Goal: Information Seeking & Learning: Learn about a topic

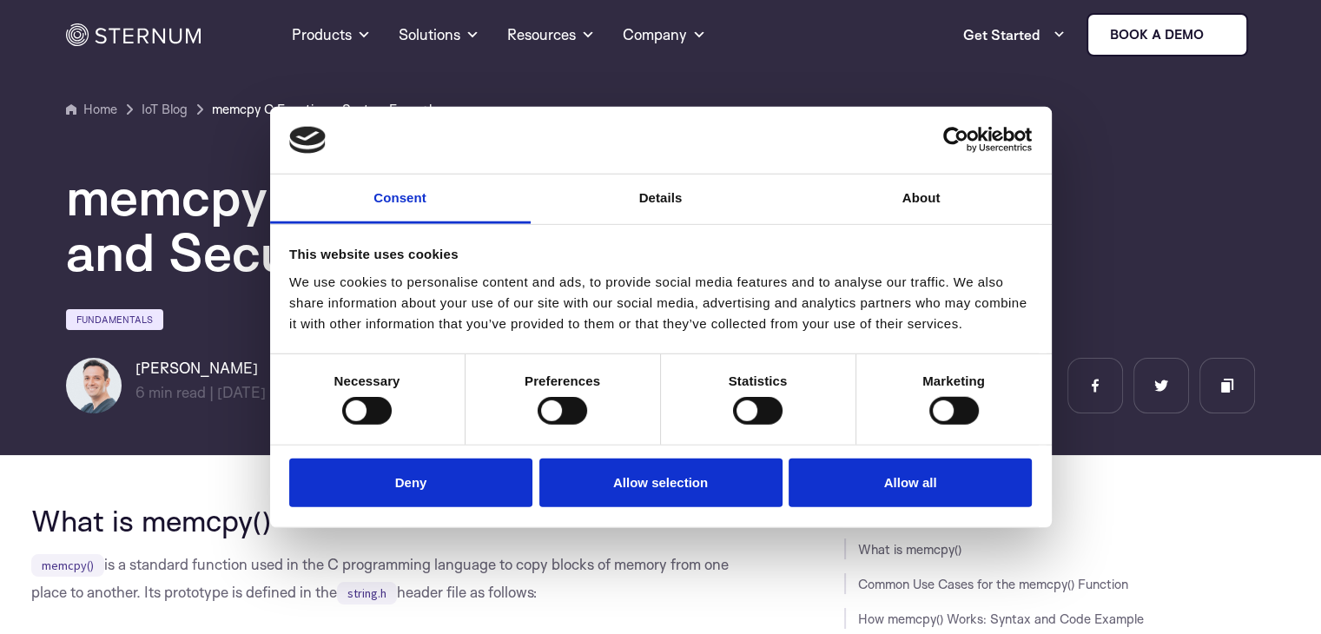
click at [404, 470] on button "Deny" at bounding box center [410, 483] width 243 height 50
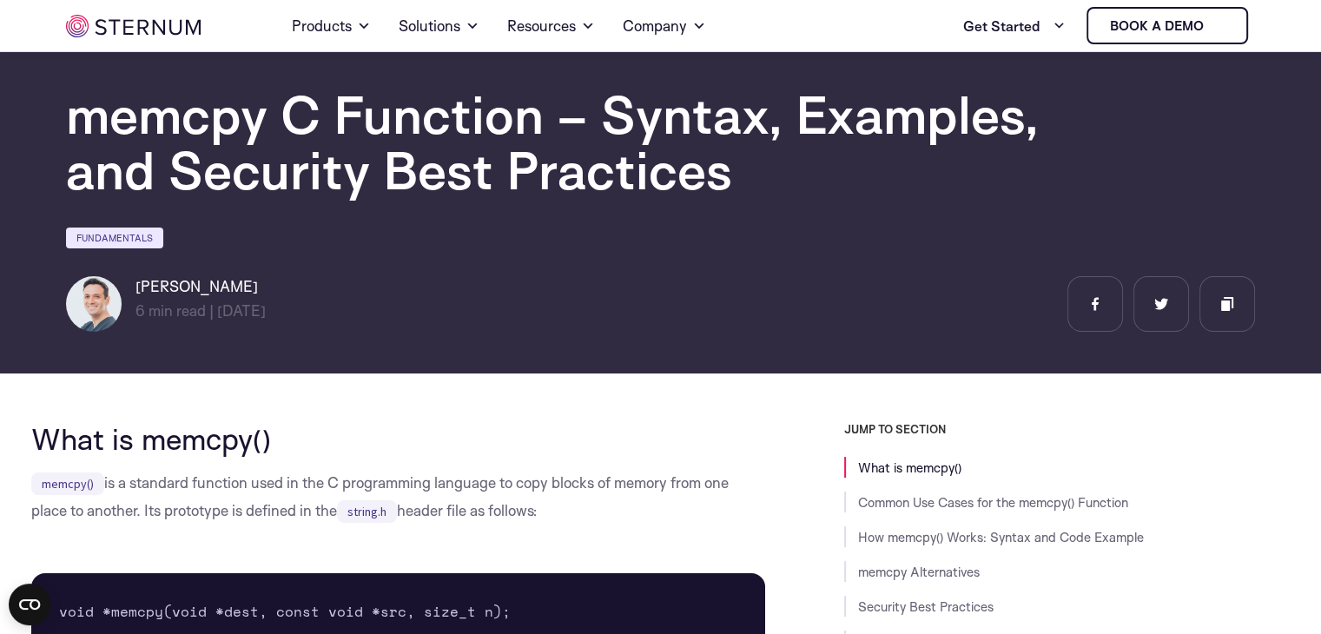
scroll to position [64, 0]
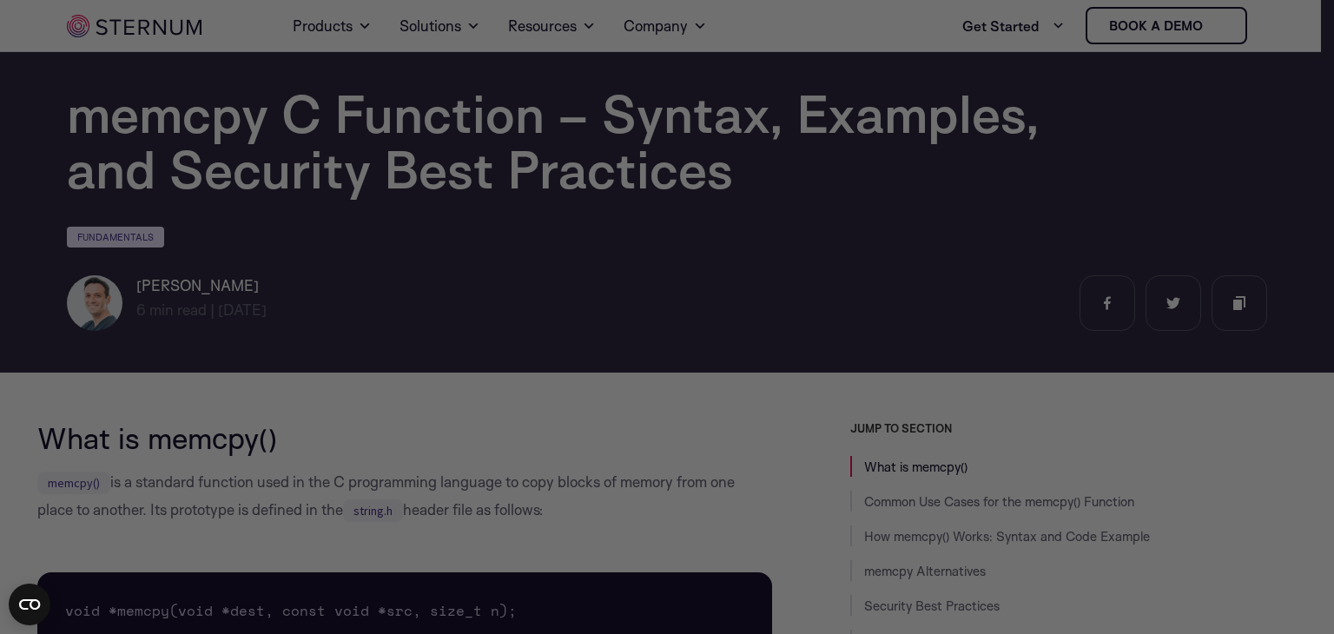
click at [169, 490] on div at bounding box center [673, 320] width 1347 height 640
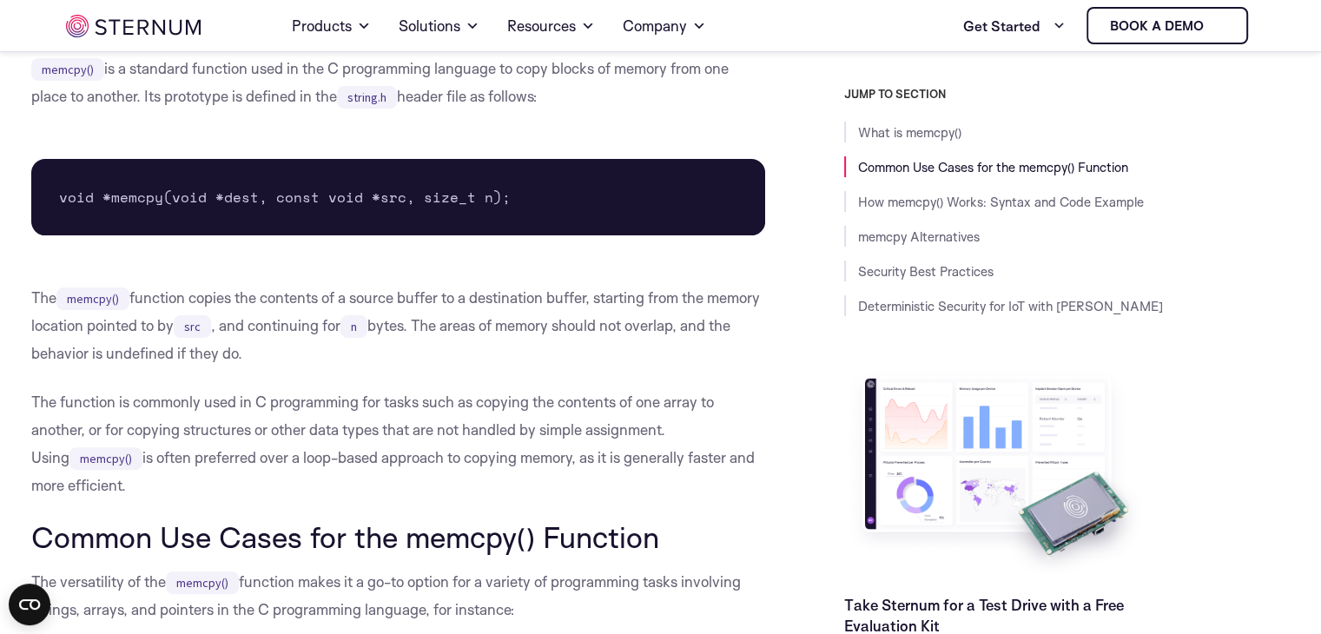
scroll to position [480, 0]
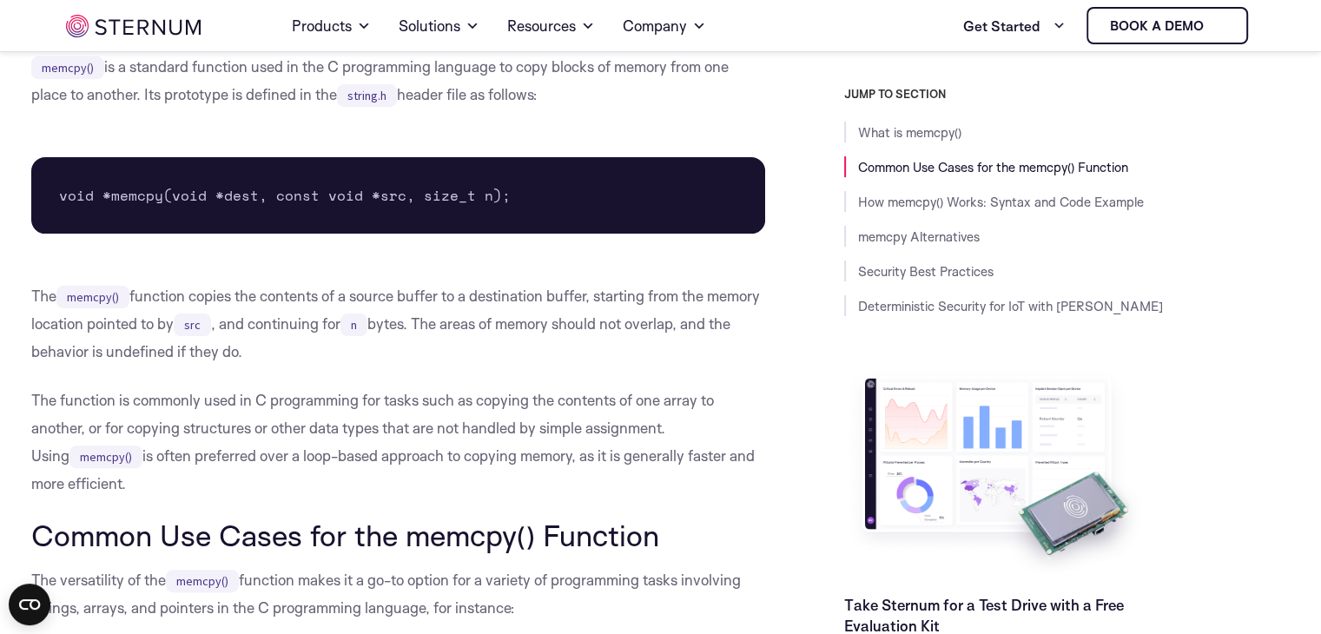
click at [314, 402] on p "The function is commonly used in C programming for tasks such as copying the co…" at bounding box center [398, 442] width 735 height 111
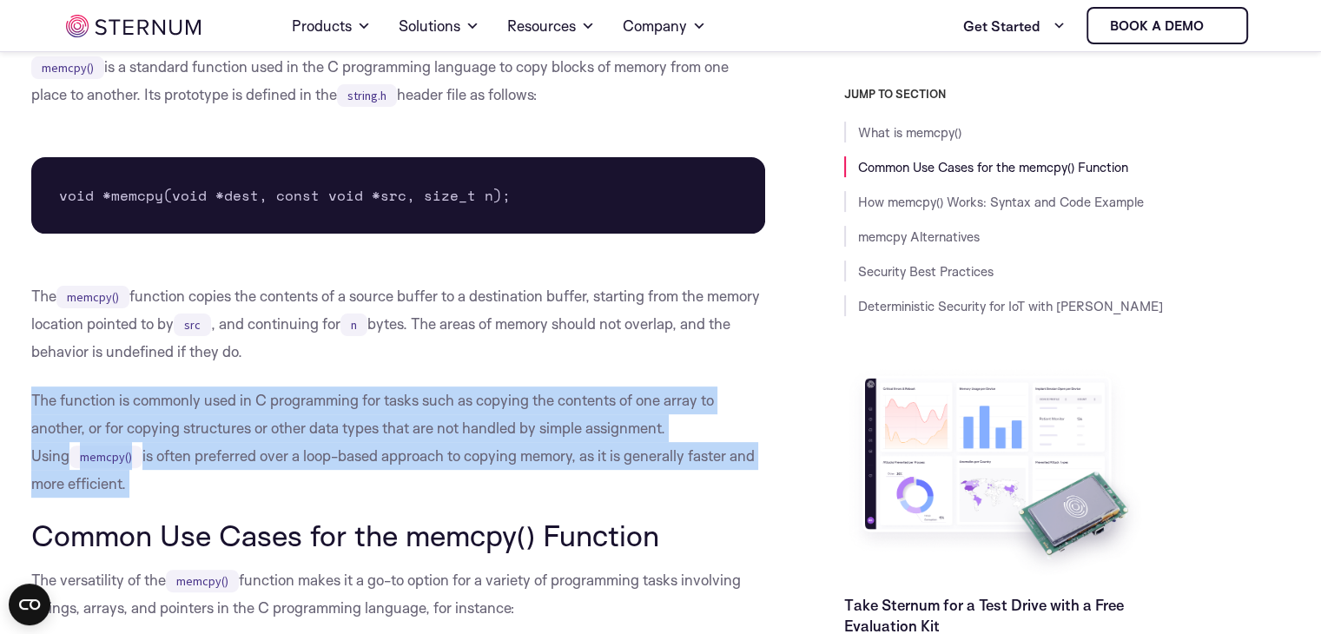
click at [314, 402] on p "The function is commonly used in C programming for tasks such as copying the co…" at bounding box center [398, 442] width 735 height 111
click at [293, 434] on p "The function is commonly used in C programming for tasks such as copying the co…" at bounding box center [398, 442] width 735 height 111
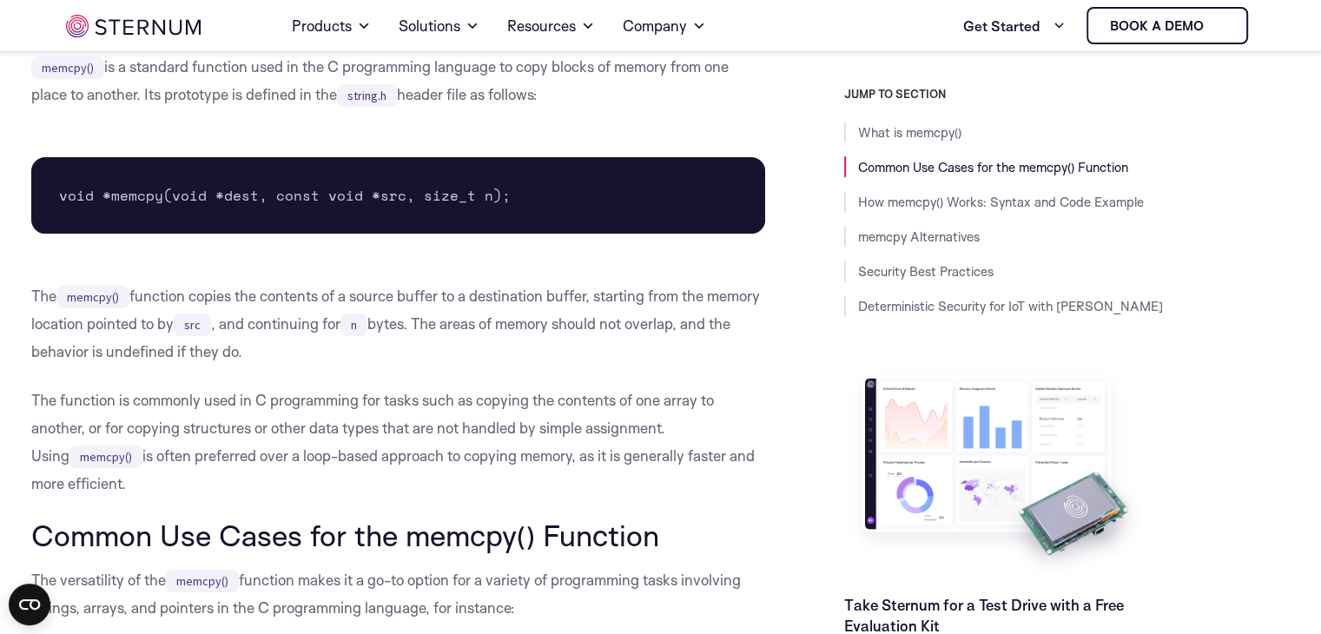
click at [247, 460] on p "The function is commonly used in C programming for tasks such as copying the co…" at bounding box center [398, 442] width 735 height 111
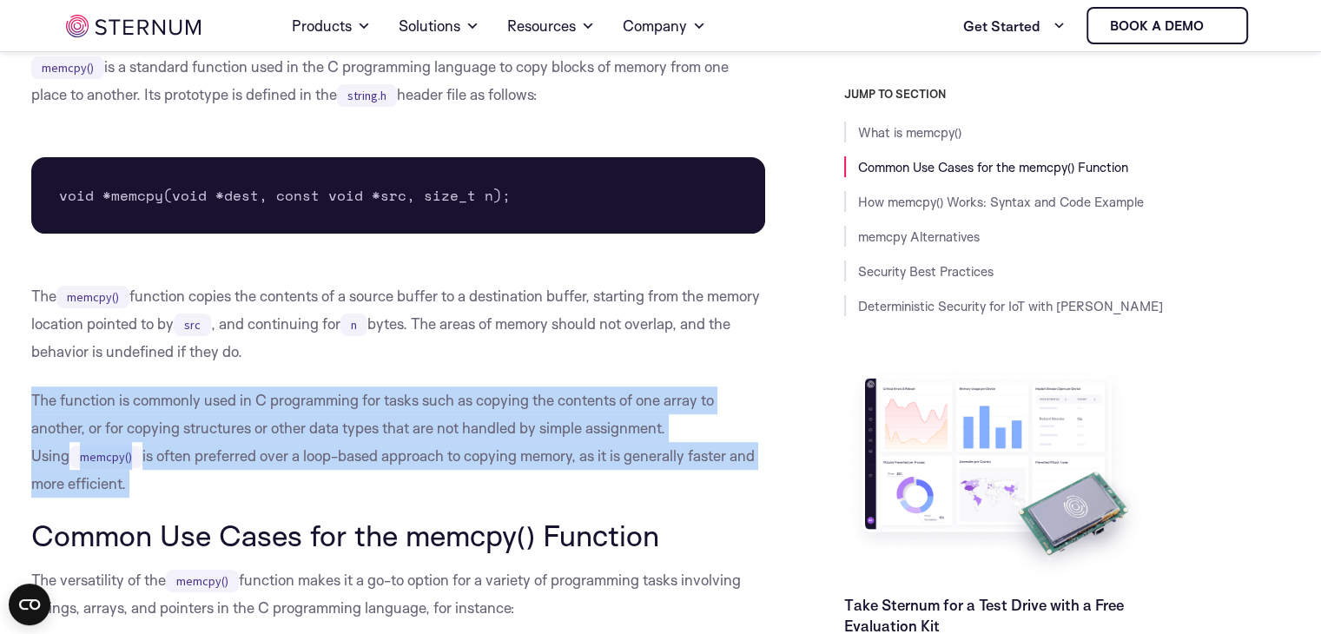
click at [247, 460] on p "The function is commonly used in C programming for tasks such as copying the co…" at bounding box center [398, 442] width 735 height 111
click at [235, 445] on p "The function is commonly used in C programming for tasks such as copying the co…" at bounding box center [398, 442] width 735 height 111
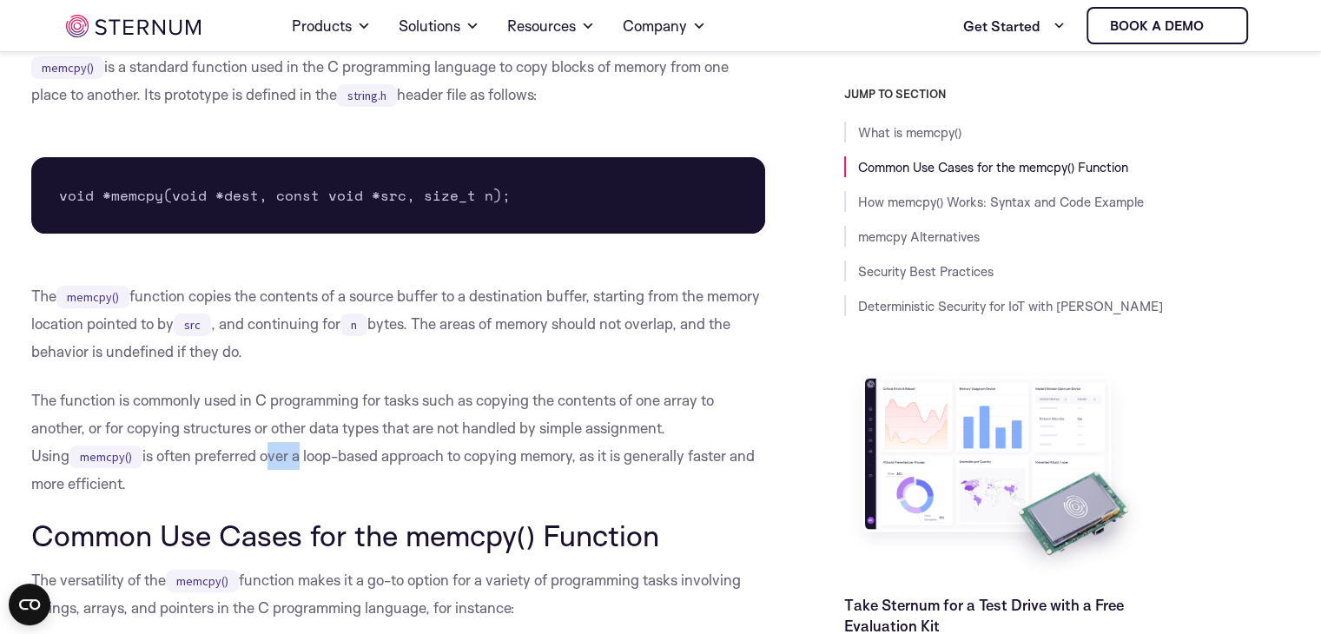
click at [235, 445] on p "The function is commonly used in C programming for tasks such as copying the co…" at bounding box center [398, 442] width 735 height 111
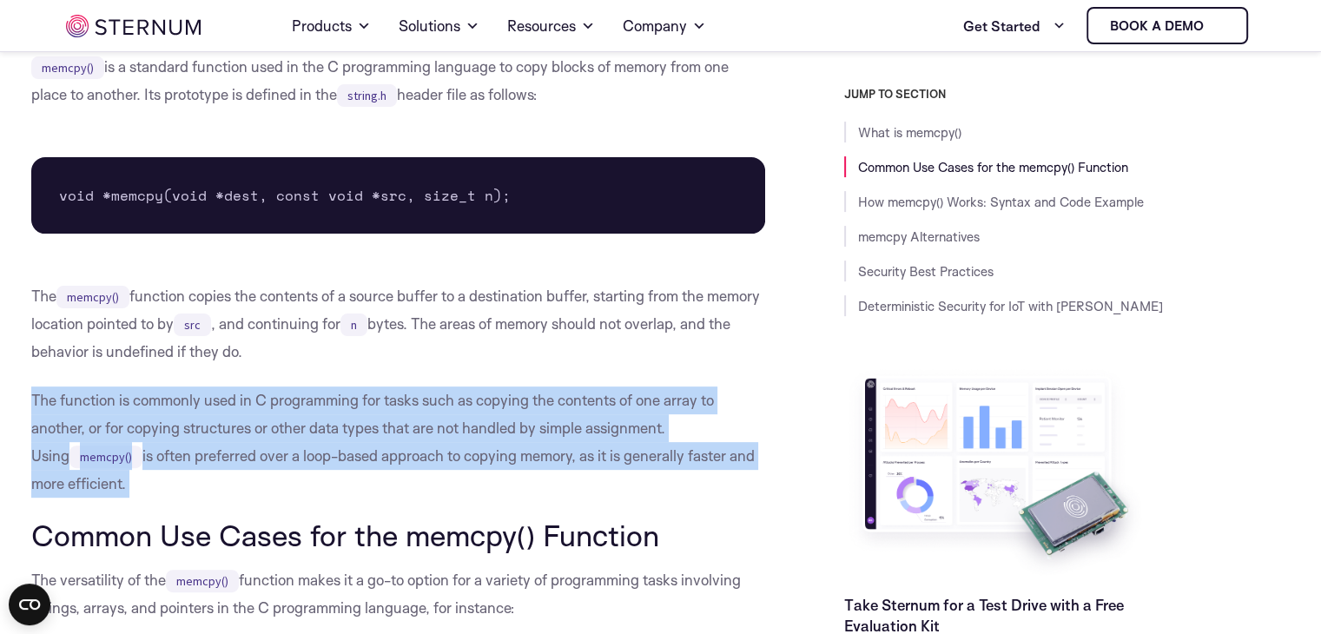
click at [235, 445] on p "The function is commonly used in C programming for tasks such as copying the co…" at bounding box center [398, 442] width 735 height 111
click at [208, 428] on p "The function is commonly used in C programming for tasks such as copying the co…" at bounding box center [398, 442] width 735 height 111
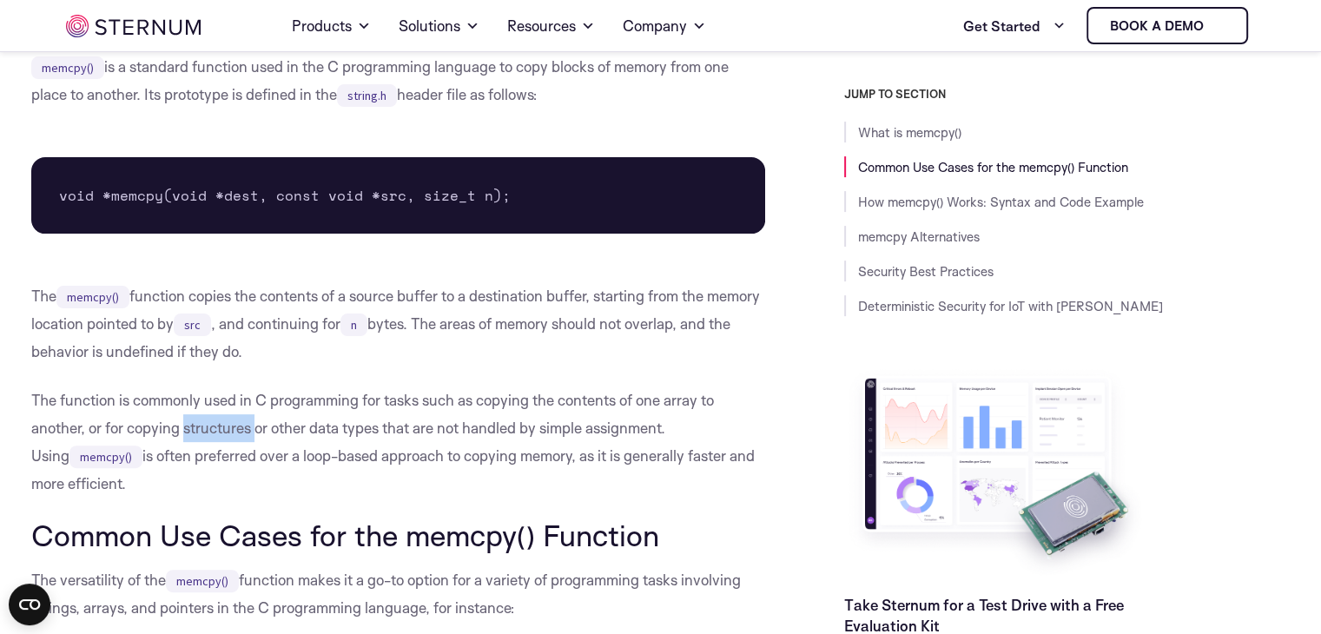
click at [208, 428] on p "The function is commonly used in C programming for tasks such as copying the co…" at bounding box center [398, 442] width 735 height 111
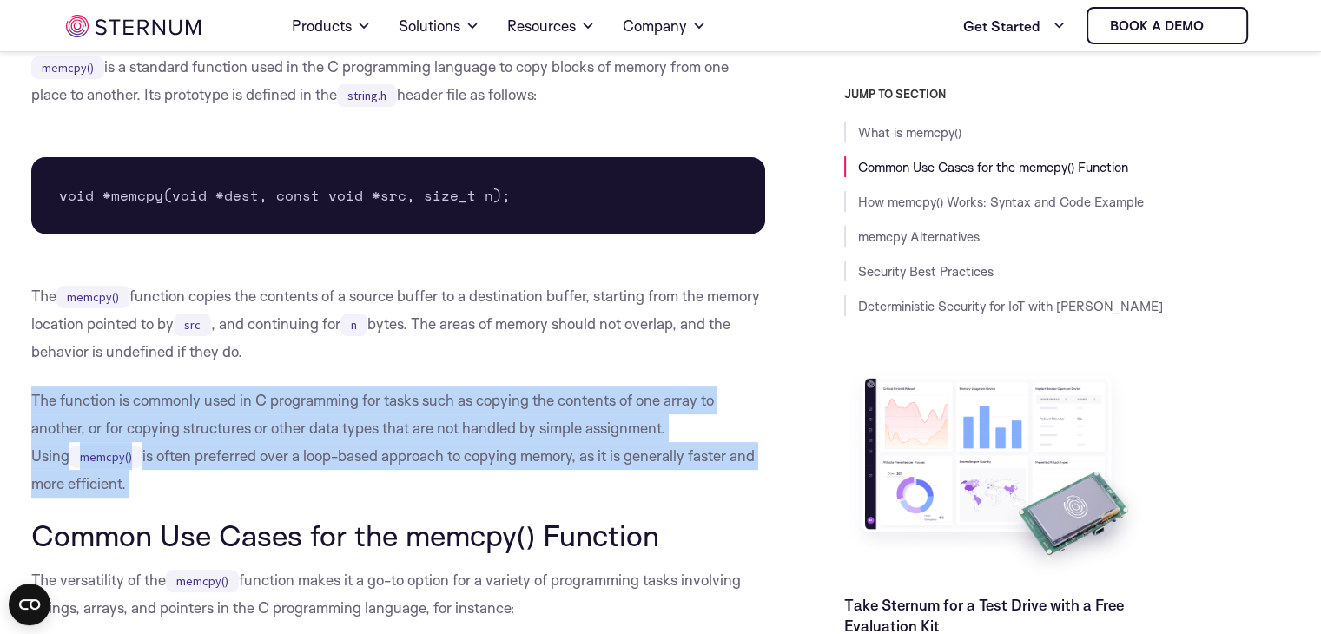
click at [208, 428] on p "The function is commonly used in C programming for tasks such as copying the co…" at bounding box center [398, 442] width 735 height 111
click at [184, 477] on p "The function is commonly used in C programming for tasks such as copying the co…" at bounding box center [398, 442] width 735 height 111
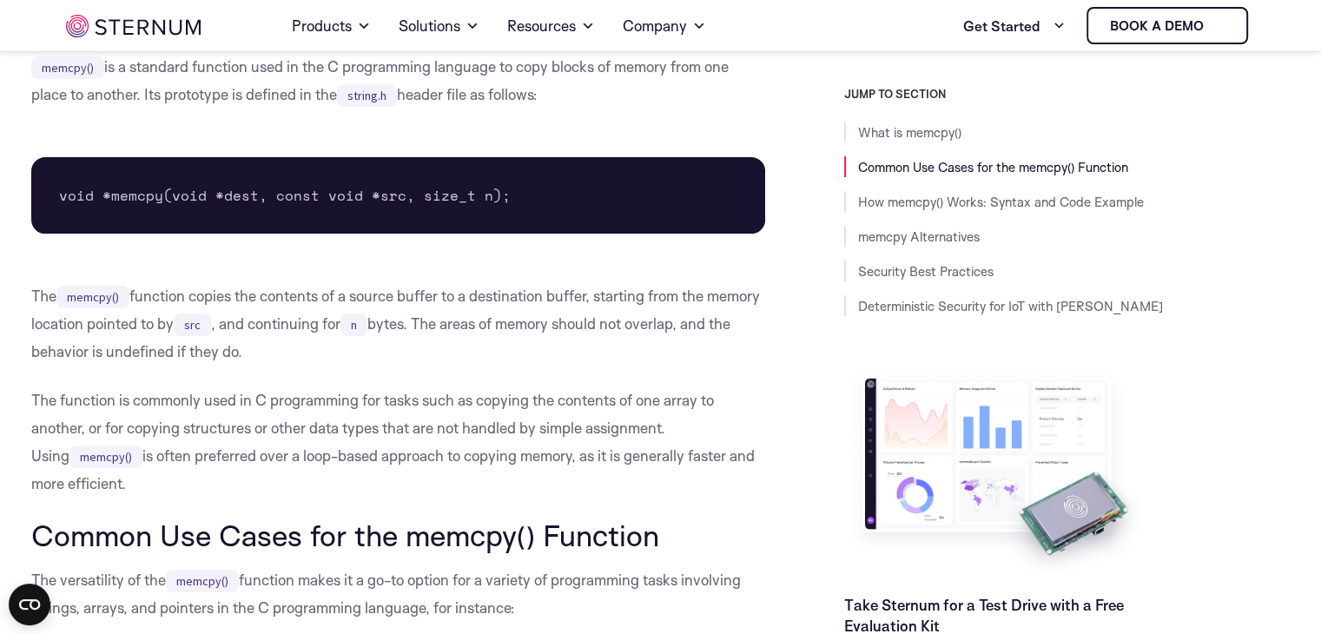
click at [190, 448] on p "The function is commonly used in C programming for tasks such as copying the co…" at bounding box center [398, 442] width 735 height 111
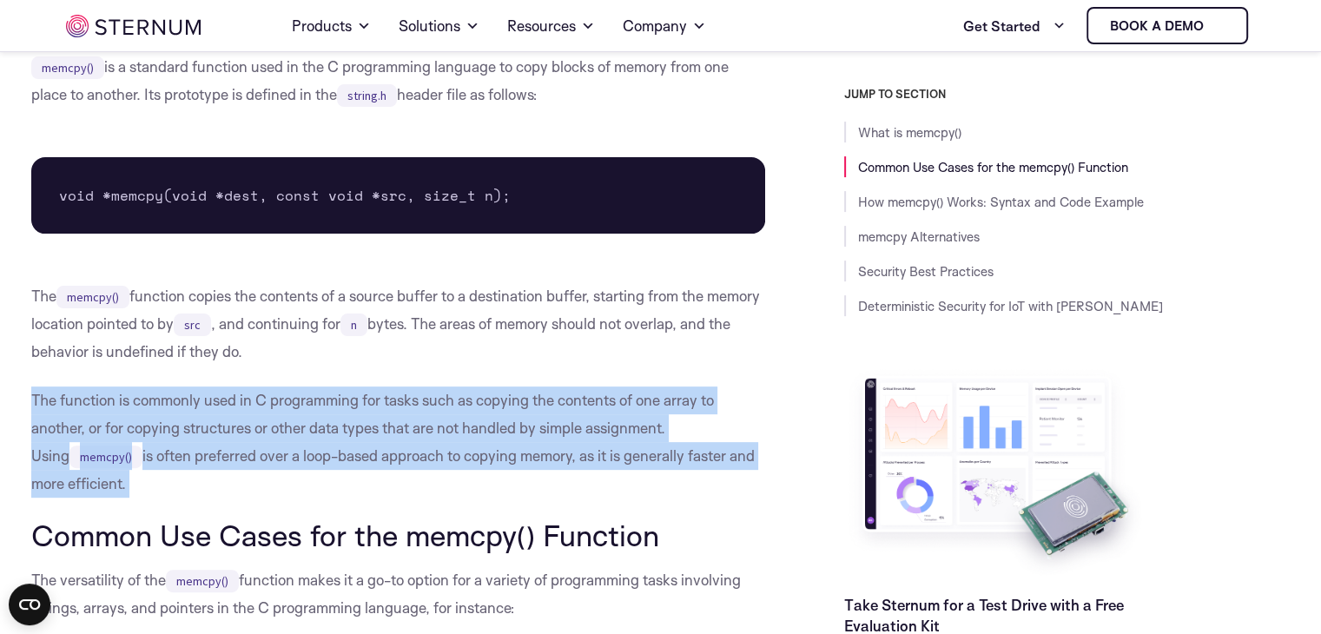
click at [190, 448] on p "The function is commonly used in C programming for tasks such as copying the co…" at bounding box center [398, 442] width 735 height 111
click at [188, 431] on p "The function is commonly used in C programming for tasks such as copying the co…" at bounding box center [398, 442] width 735 height 111
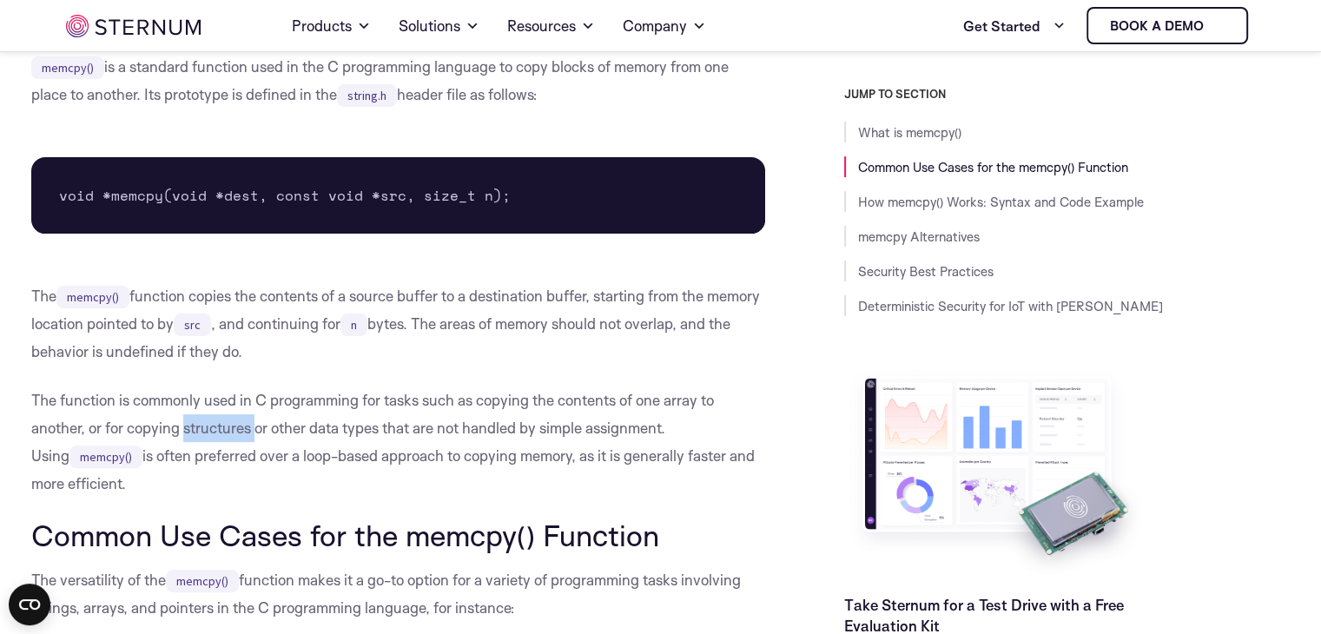
click at [188, 431] on p "The function is commonly used in C programming for tasks such as copying the co…" at bounding box center [398, 442] width 735 height 111
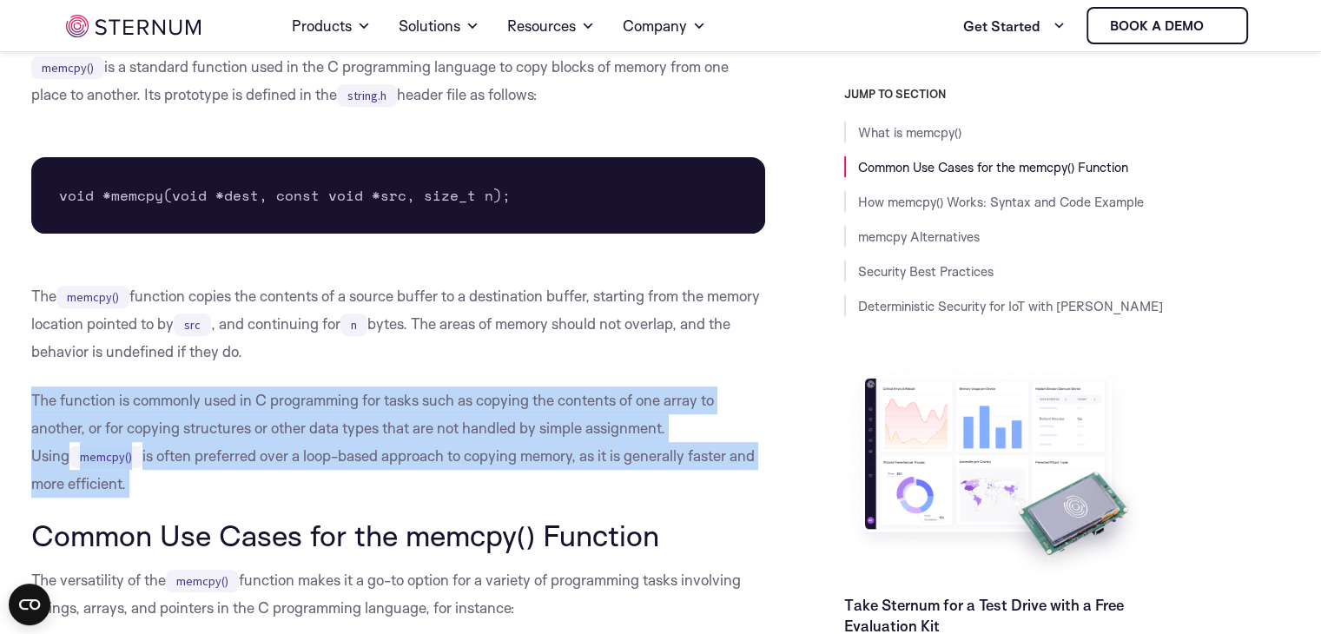
click at [188, 431] on p "The function is commonly used in C programming for tasks such as copying the co…" at bounding box center [398, 442] width 735 height 111
click at [188, 448] on p "The function is commonly used in C programming for tasks such as copying the co…" at bounding box center [398, 442] width 735 height 111
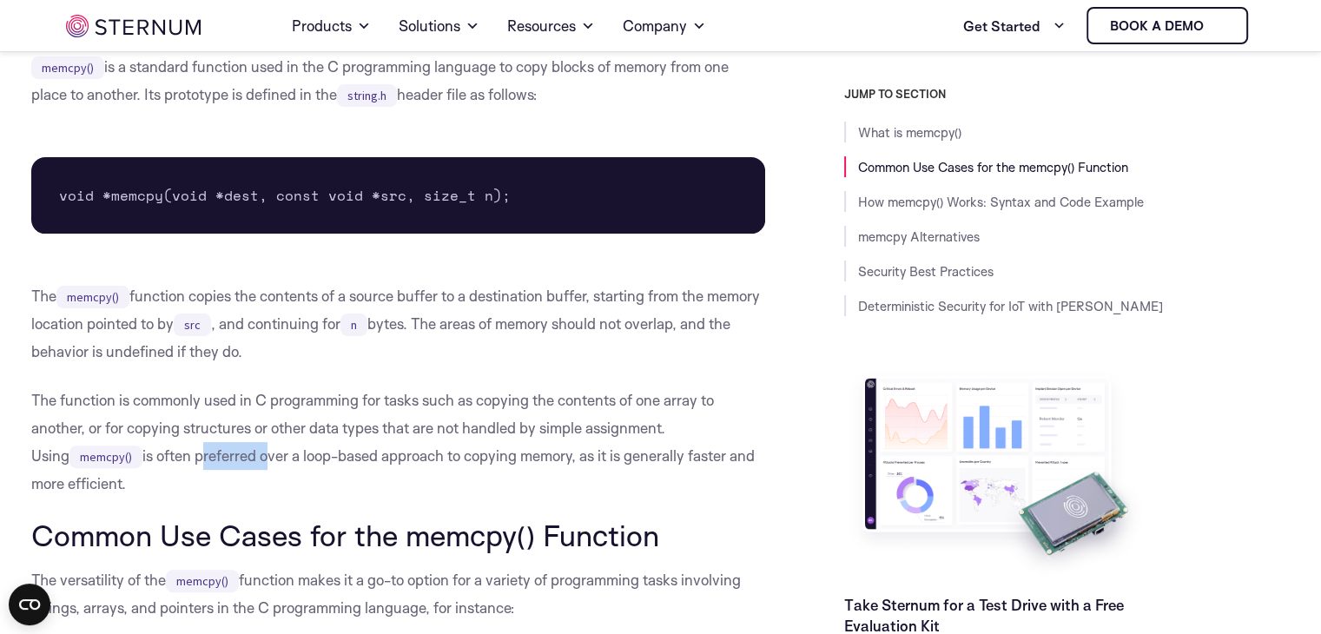
click at [188, 448] on p "The function is commonly used in C programming for tasks such as copying the co…" at bounding box center [398, 442] width 735 height 111
click at [153, 453] on p "The function is commonly used in C programming for tasks such as copying the co…" at bounding box center [398, 442] width 735 height 111
click at [224, 456] on p "The function is commonly used in C programming for tasks such as copying the co…" at bounding box center [398, 442] width 735 height 111
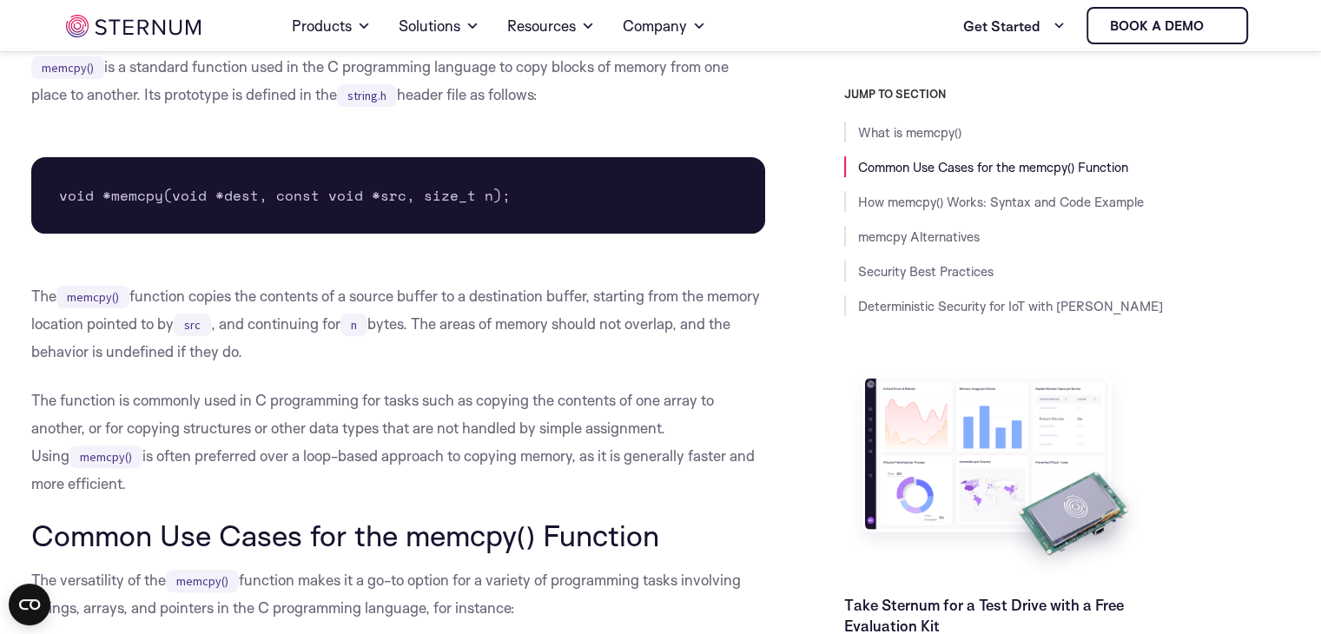
click at [222, 456] on p "The function is commonly used in C programming for tasks such as copying the co…" at bounding box center [398, 442] width 735 height 111
click at [254, 454] on p "The function is commonly used in C programming for tasks such as copying the co…" at bounding box center [398, 442] width 735 height 111
click at [265, 456] on p "The function is commonly used in C programming for tasks such as copying the co…" at bounding box center [398, 442] width 735 height 111
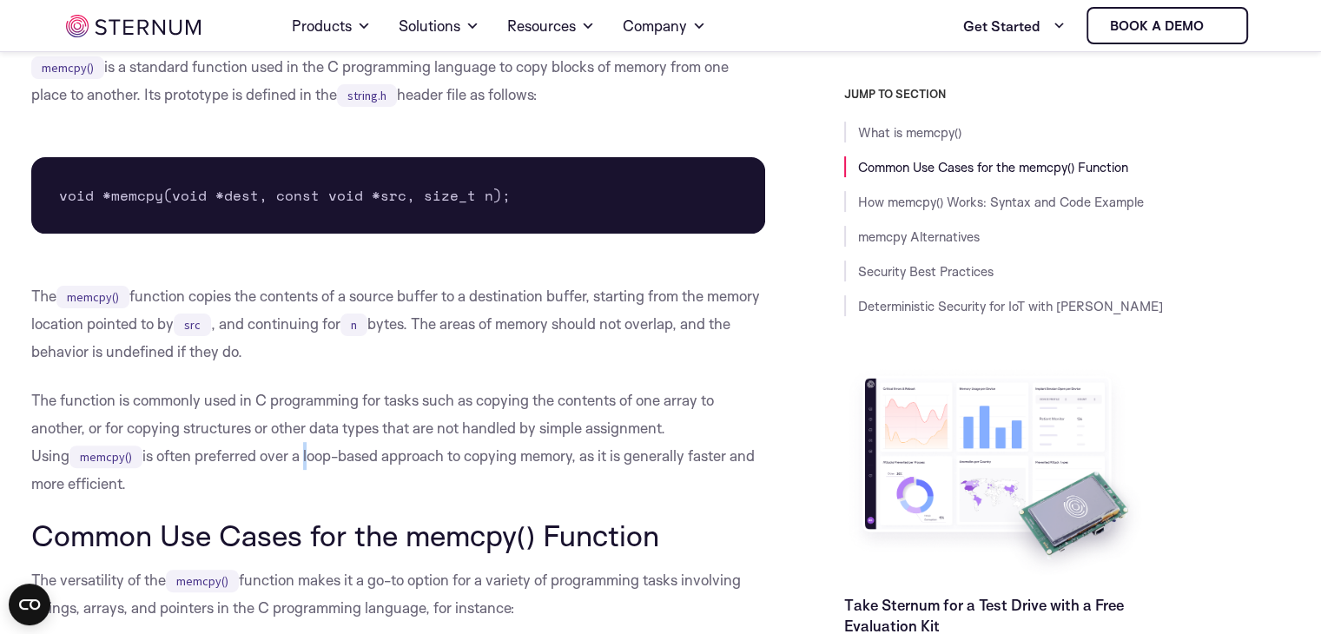
click at [265, 456] on p "The function is commonly used in C programming for tasks such as copying the co…" at bounding box center [398, 442] width 735 height 111
click at [297, 454] on p "The function is commonly used in C programming for tasks such as copying the co…" at bounding box center [398, 442] width 735 height 111
click at [342, 457] on p "The function is commonly used in C programming for tasks such as copying the co…" at bounding box center [398, 442] width 735 height 111
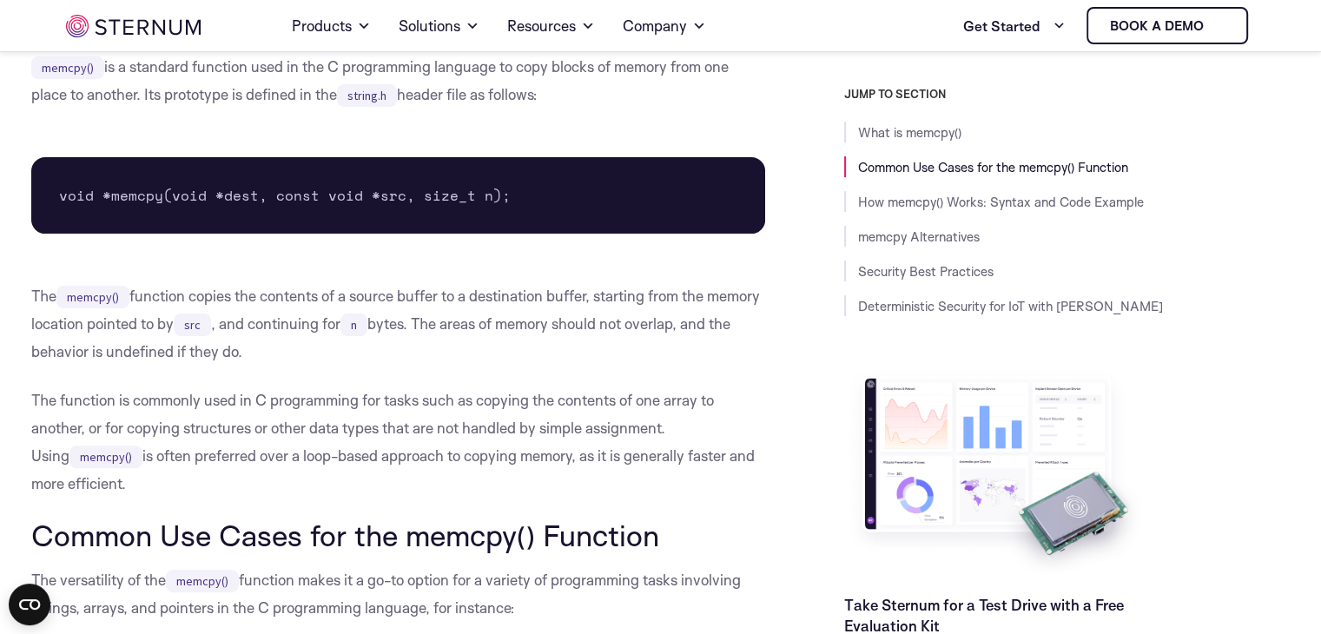
click at [361, 461] on p "The function is commonly used in C programming for tasks such as copying the co…" at bounding box center [398, 442] width 735 height 111
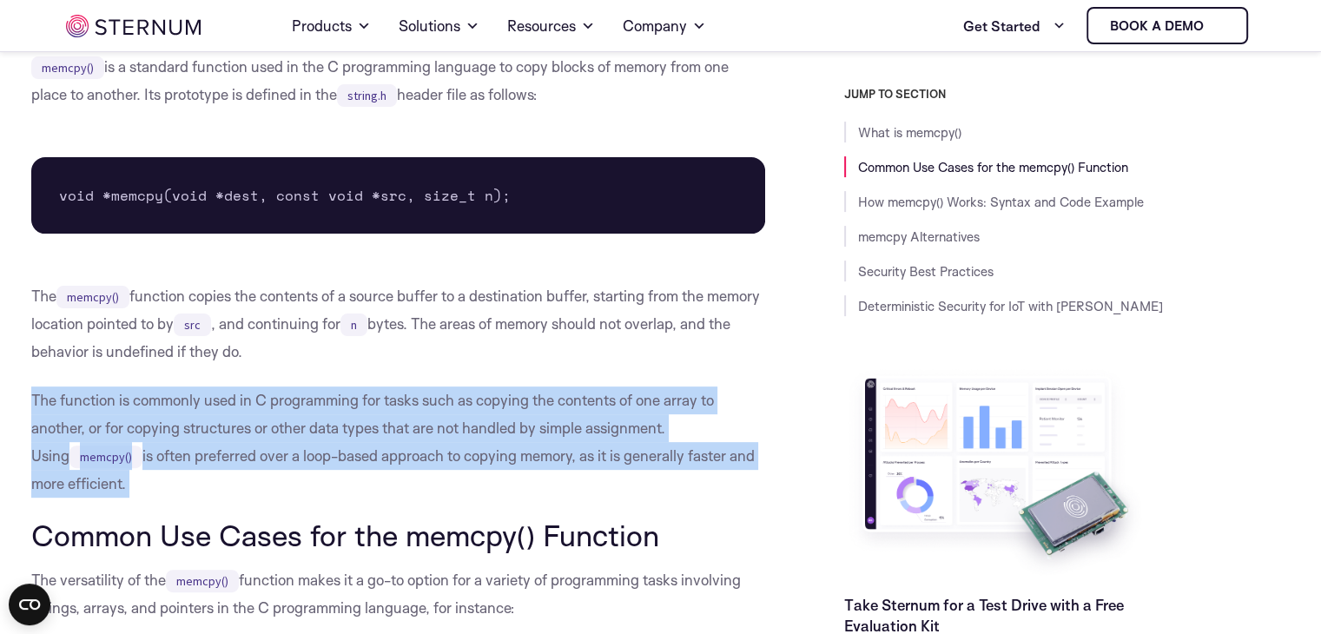
click at [361, 461] on p "The function is commonly used in C programming for tasks such as copying the co…" at bounding box center [398, 442] width 735 height 111
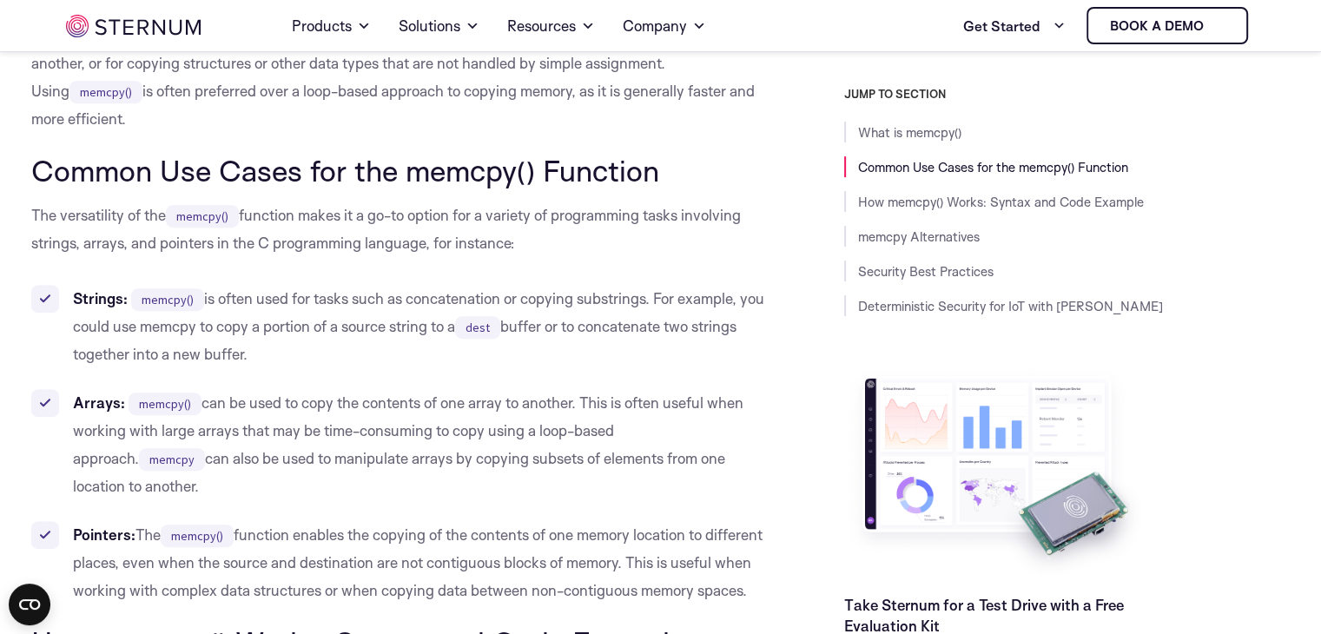
scroll to position [851, 0]
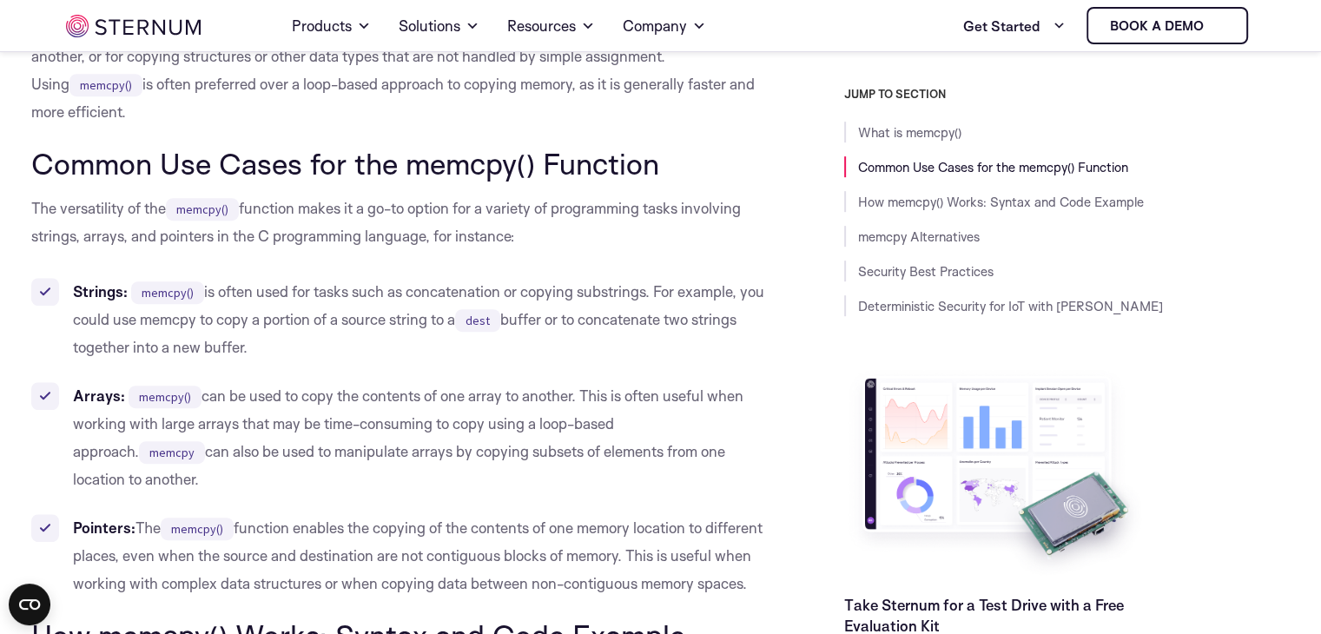
click at [265, 401] on li "Arrays: memcpy() can be used to copy the contents of one array to another. This…" at bounding box center [398, 437] width 735 height 111
click at [255, 400] on li "Arrays: memcpy() can be used to copy the contents of one array to another. This…" at bounding box center [398, 437] width 735 height 111
click at [249, 399] on li "Arrays: memcpy() can be used to copy the contents of one array to another. This…" at bounding box center [398, 437] width 735 height 111
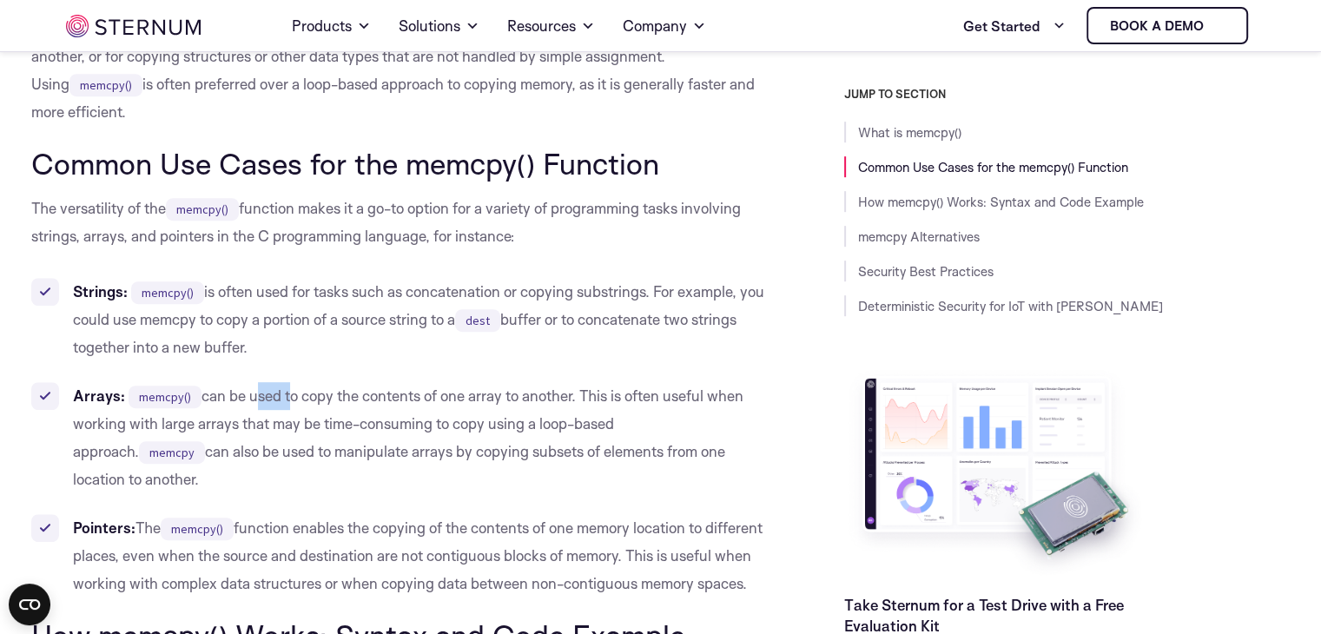
click at [248, 399] on li "Arrays: memcpy() can be used to copy the contents of one array to another. This…" at bounding box center [398, 437] width 735 height 111
click at [240, 397] on li "Arrays: memcpy() can be used to copy the contents of one array to another. This…" at bounding box center [398, 437] width 735 height 111
click at [250, 397] on li "Arrays: memcpy() can be used to copy the contents of one array to another. This…" at bounding box center [398, 437] width 735 height 111
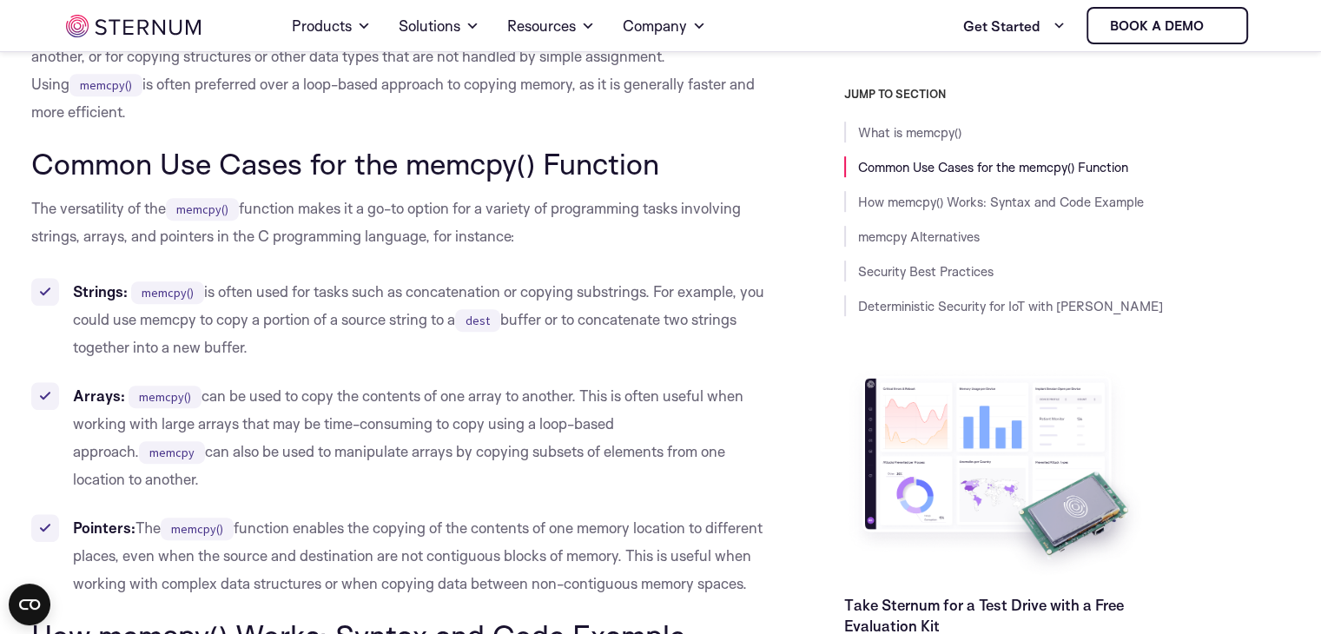
click at [307, 393] on li "Arrays: memcpy() can be used to copy the contents of one array to another. This…" at bounding box center [398, 437] width 735 height 111
click at [407, 387] on li "Arrays: memcpy() can be used to copy the contents of one array to another. This…" at bounding box center [398, 437] width 735 height 111
click at [435, 397] on li "Arrays: memcpy() can be used to copy the contents of one array to another. This…" at bounding box center [398, 437] width 735 height 111
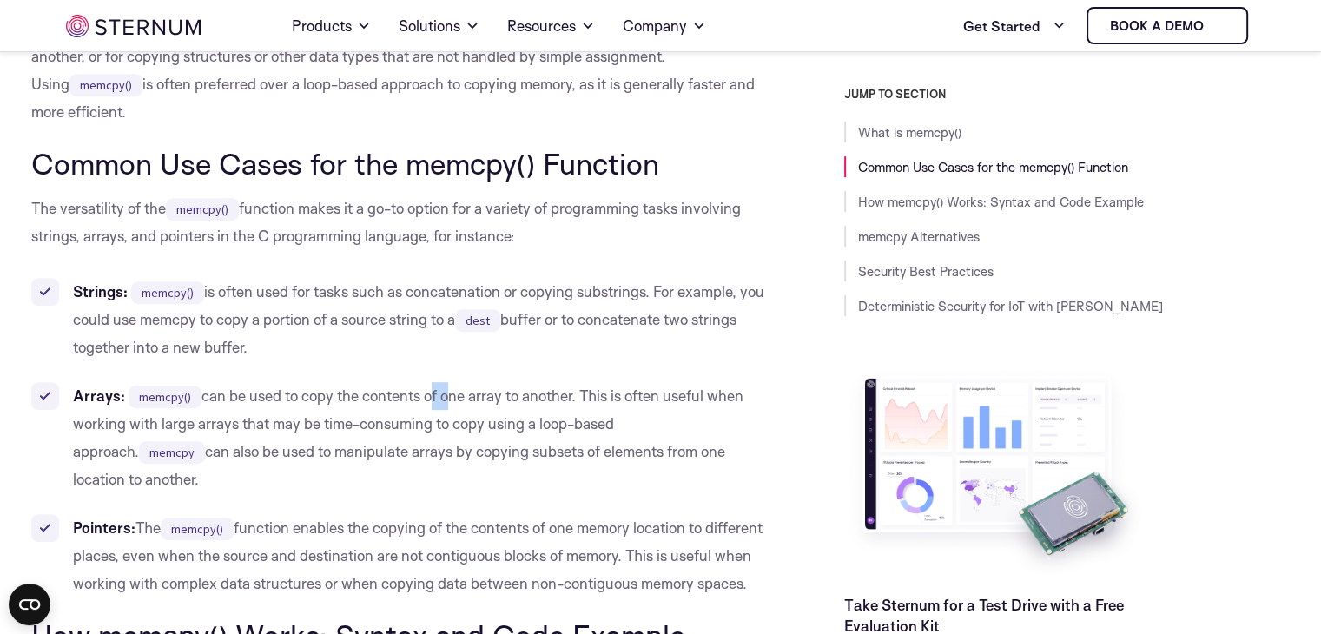
click at [435, 397] on li "Arrays: memcpy() can be used to copy the contents of one array to another. This…" at bounding box center [398, 437] width 735 height 111
click at [466, 386] on li "Arrays: memcpy() can be used to copy the contents of one array to another. This…" at bounding box center [398, 437] width 735 height 111
click at [500, 402] on li "Arrays: memcpy() can be used to copy the contents of one array to another. This…" at bounding box center [398, 437] width 735 height 111
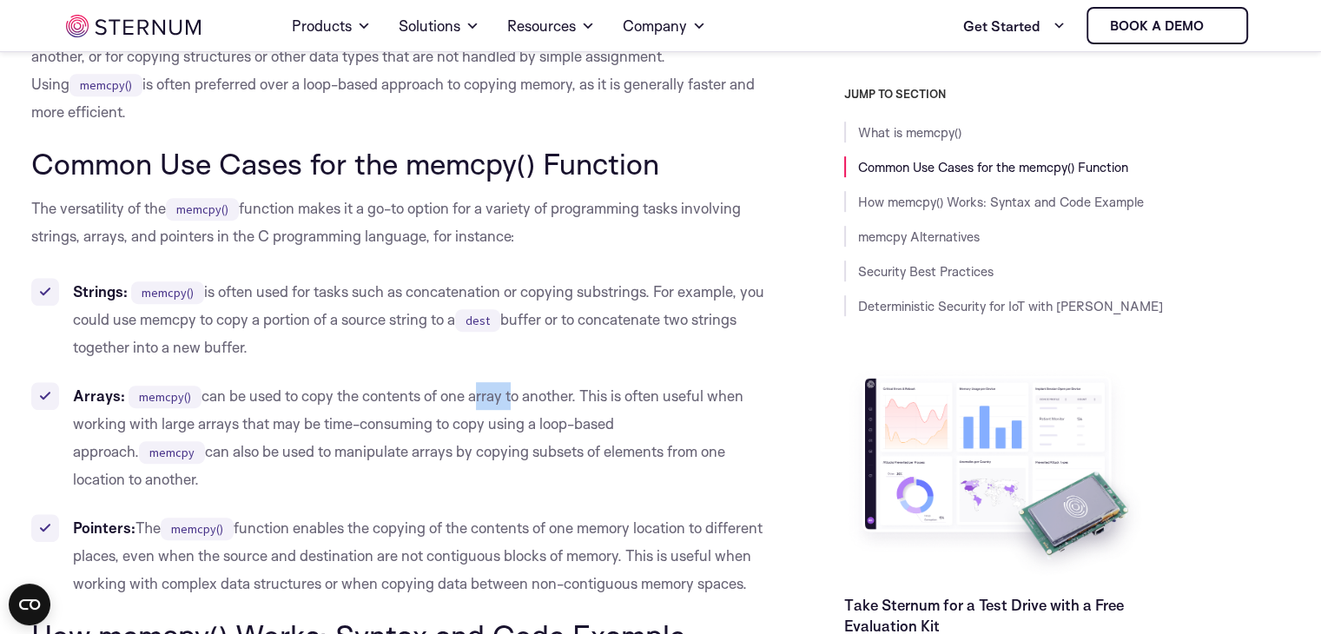
click at [509, 401] on li "Arrays: memcpy() can be used to copy the contents of one array to another. This…" at bounding box center [398, 437] width 735 height 111
click at [507, 401] on li "Arrays: memcpy() can be used to copy the contents of one array to another. This…" at bounding box center [398, 437] width 735 height 111
click at [504, 401] on li "Arrays: memcpy() can be used to copy the contents of one array to another. This…" at bounding box center [398, 437] width 735 height 111
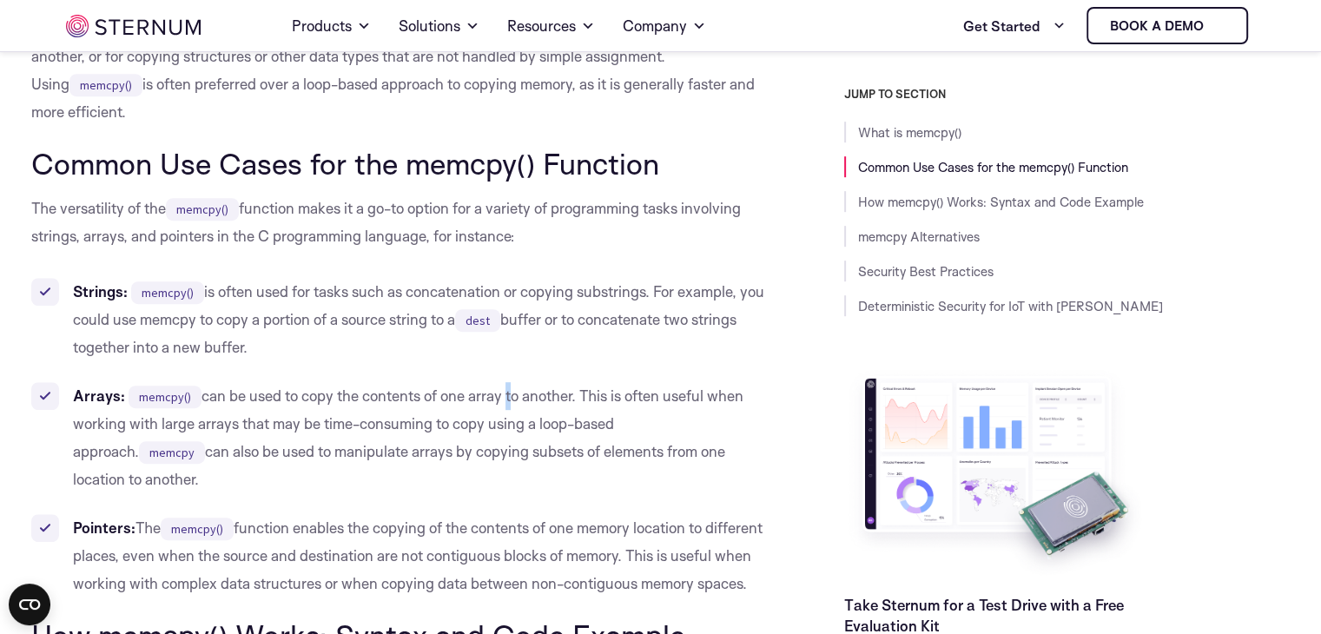
click at [504, 401] on li "Arrays: memcpy() can be used to copy the contents of one array to another. This…" at bounding box center [398, 437] width 735 height 111
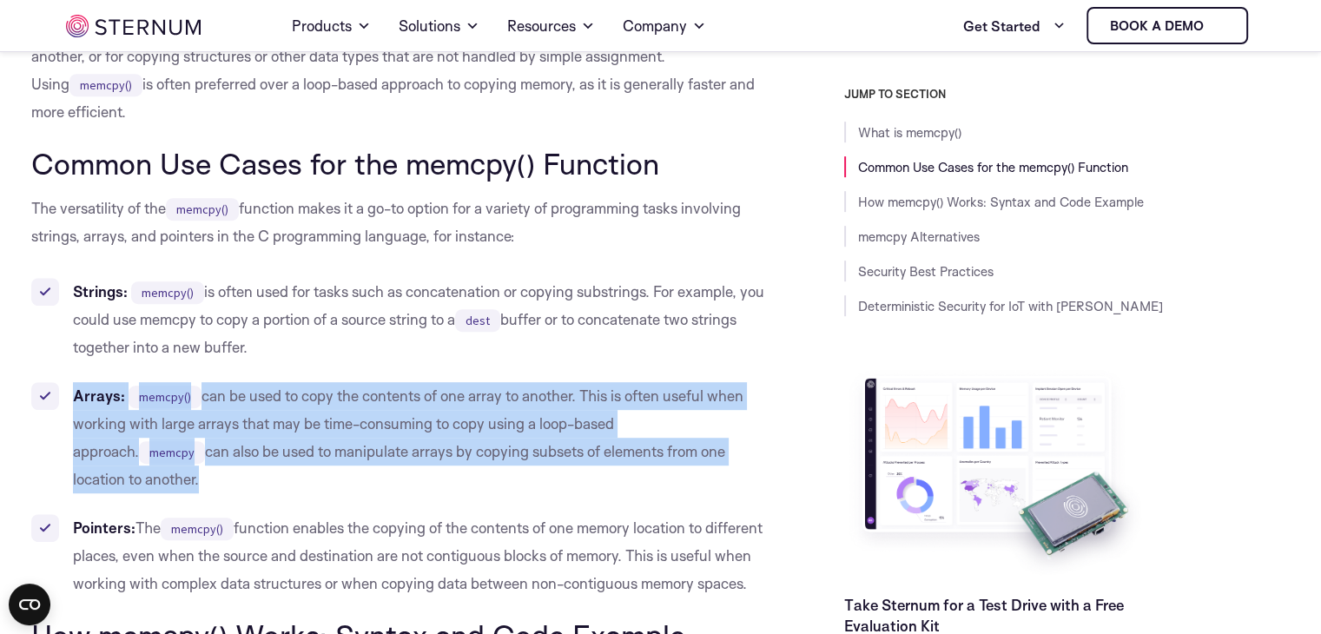
click at [504, 401] on li "Arrays: memcpy() can be used to copy the contents of one array to another. This…" at bounding box center [398, 437] width 735 height 111
click at [486, 418] on li "Arrays: memcpy() can be used to copy the contents of one array to another. This…" at bounding box center [398, 437] width 735 height 111
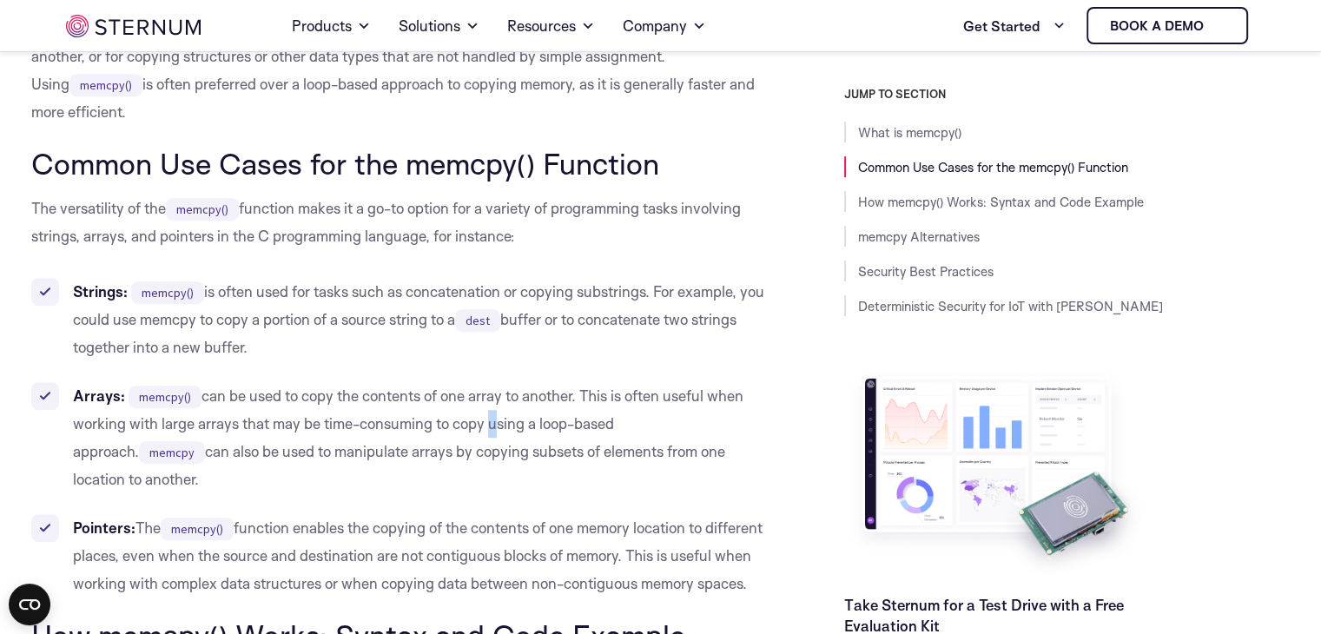
click at [486, 418] on li "Arrays: memcpy() can be used to copy the contents of one array to another. This…" at bounding box center [398, 437] width 735 height 111
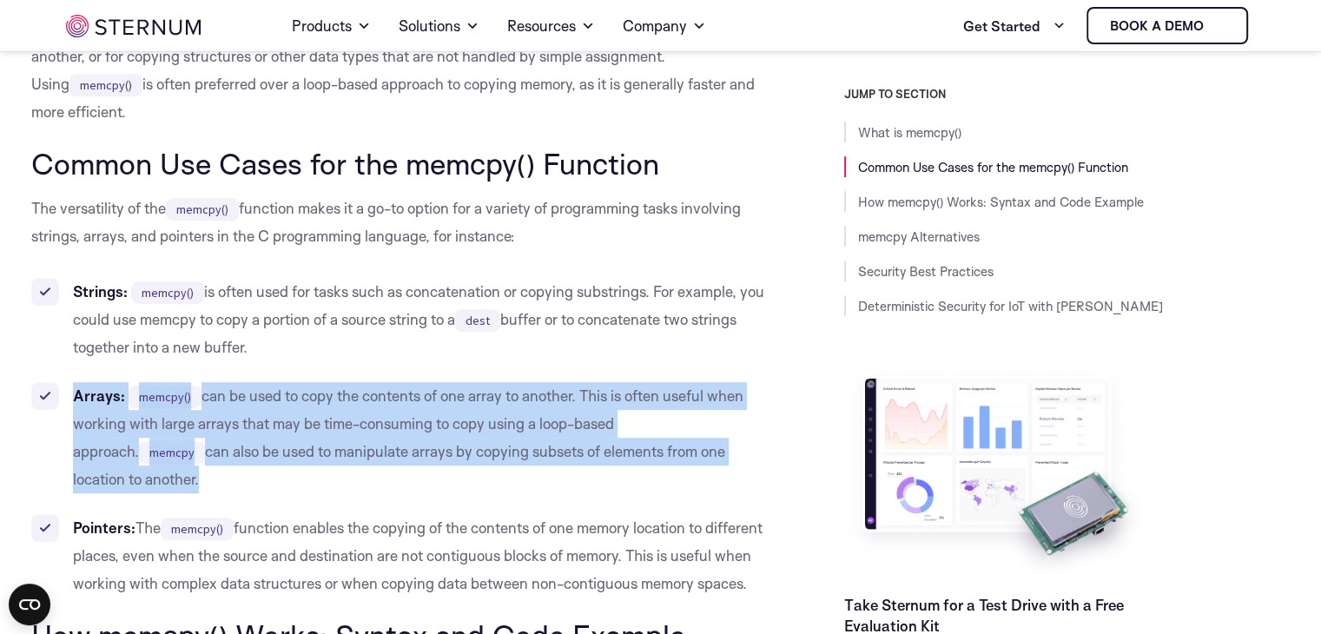
click at [486, 418] on li "Arrays: memcpy() can be used to copy the contents of one array to another. This…" at bounding box center [398, 437] width 735 height 111
click at [441, 420] on li "Arrays: memcpy() can be used to copy the contents of one array to another. This…" at bounding box center [398, 437] width 735 height 111
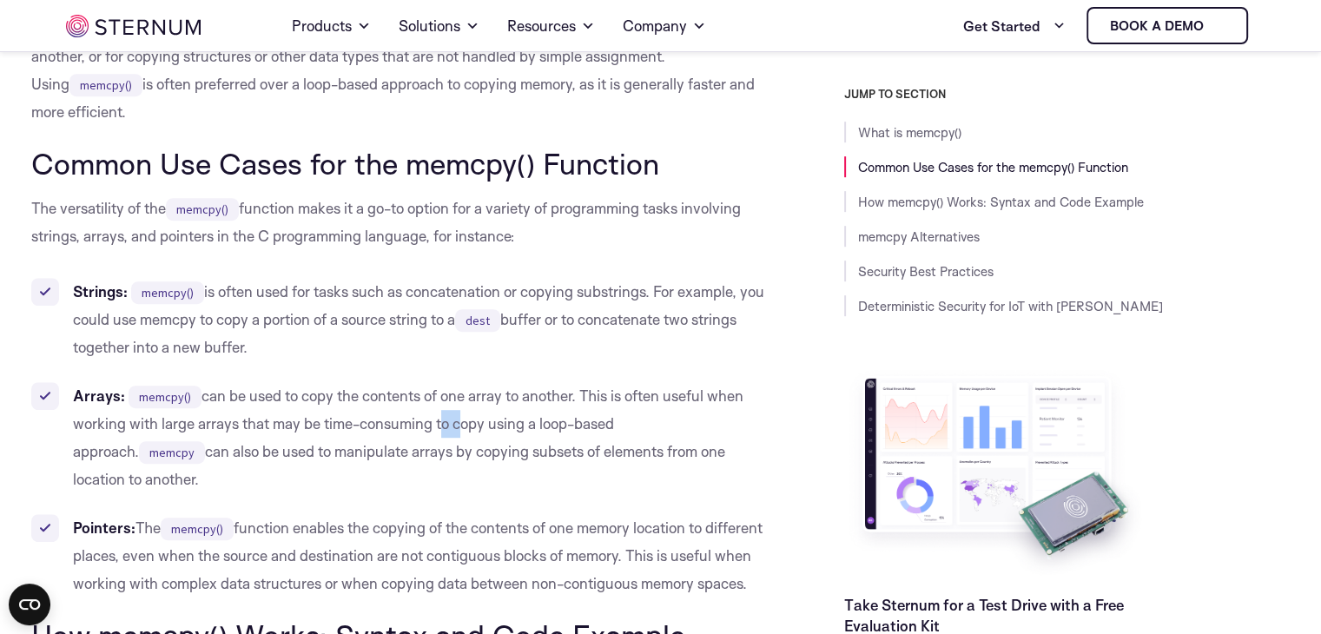
click at [441, 420] on li "Arrays: memcpy() can be used to copy the contents of one array to another. This…" at bounding box center [398, 437] width 735 height 111
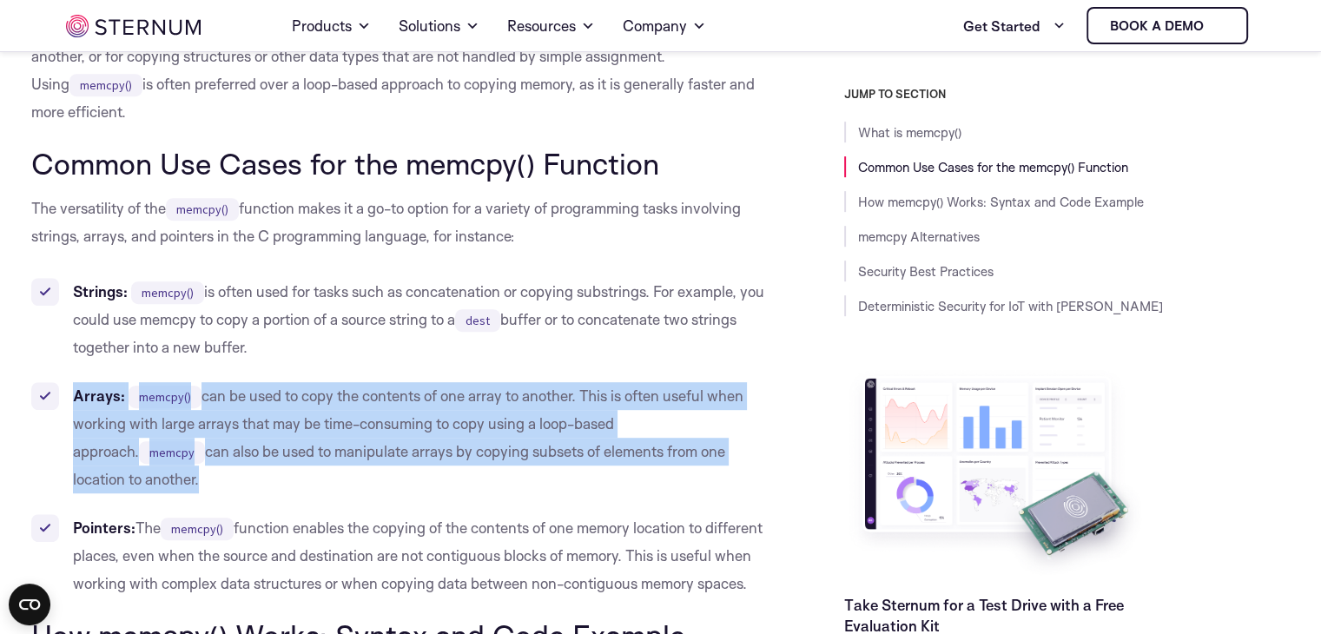
click at [441, 420] on li "Arrays: memcpy() can be used to copy the contents of one array to another. This…" at bounding box center [398, 437] width 735 height 111
click at [439, 435] on li "Arrays: memcpy() can be used to copy the contents of one array to another. This…" at bounding box center [398, 437] width 735 height 111
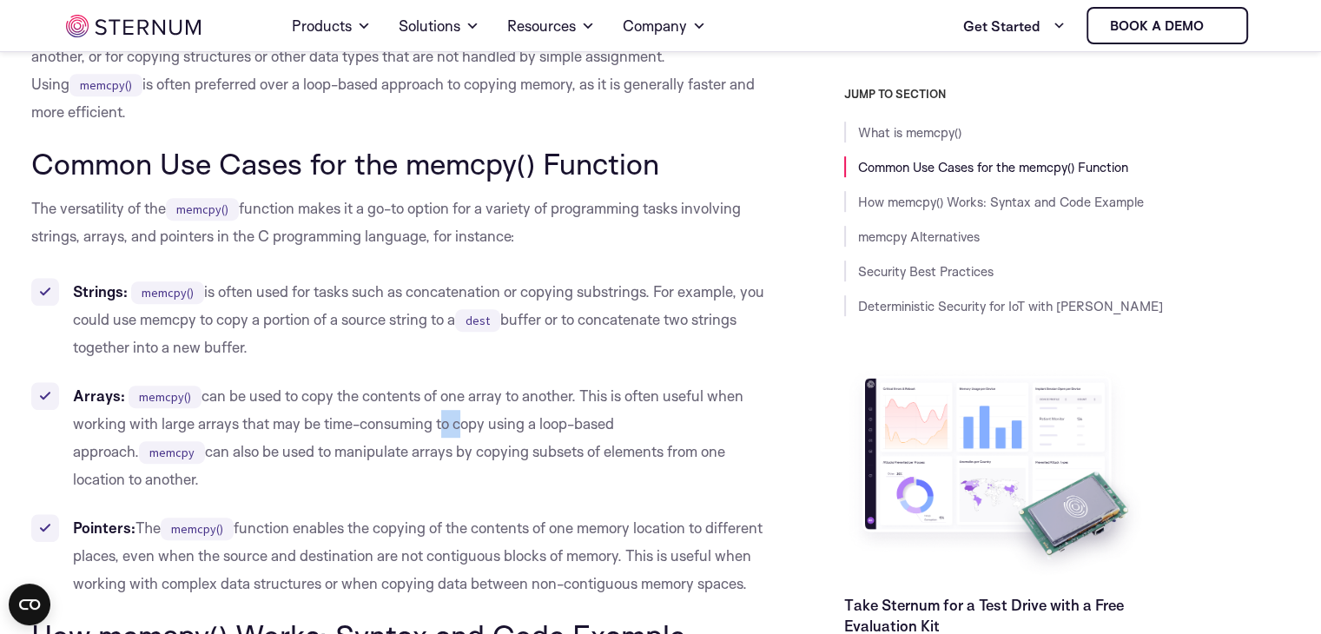
click at [439, 435] on li "Arrays: memcpy() can be used to copy the contents of one array to another. This…" at bounding box center [398, 437] width 735 height 111
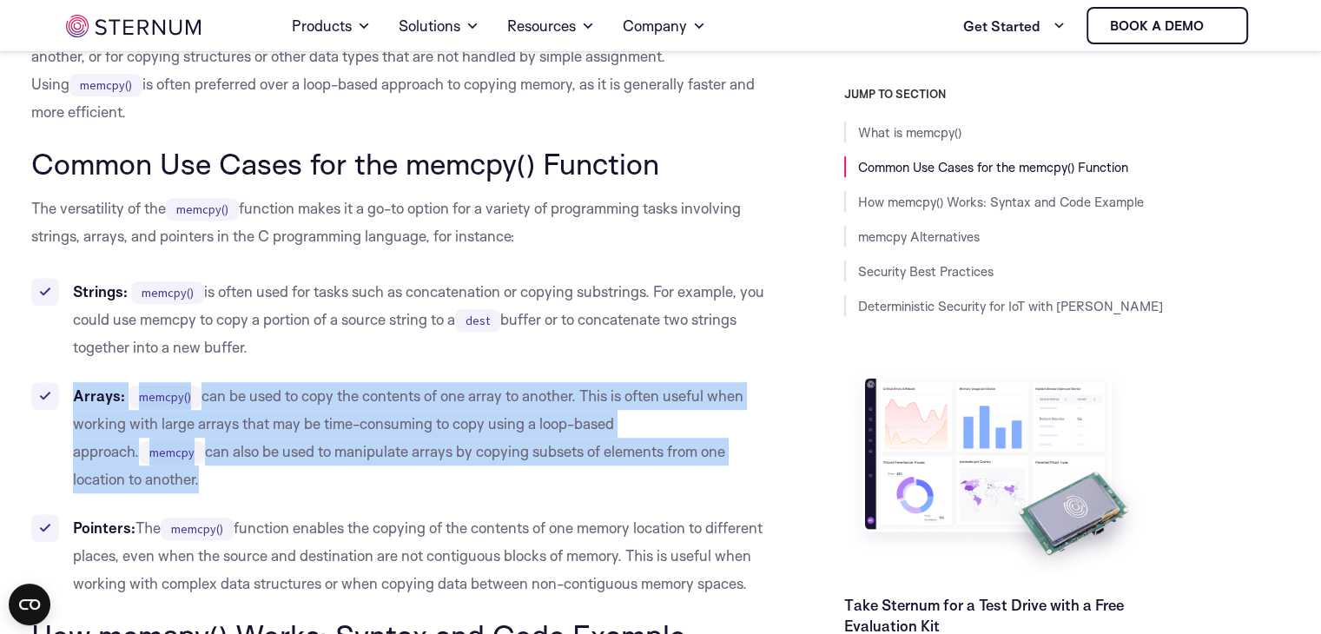
click at [439, 435] on li "Arrays: memcpy() can be used to copy the contents of one array to another. This…" at bounding box center [398, 437] width 735 height 111
click at [431, 444] on li "Arrays: memcpy() can be used to copy the contents of one array to another. This…" at bounding box center [398, 437] width 735 height 111
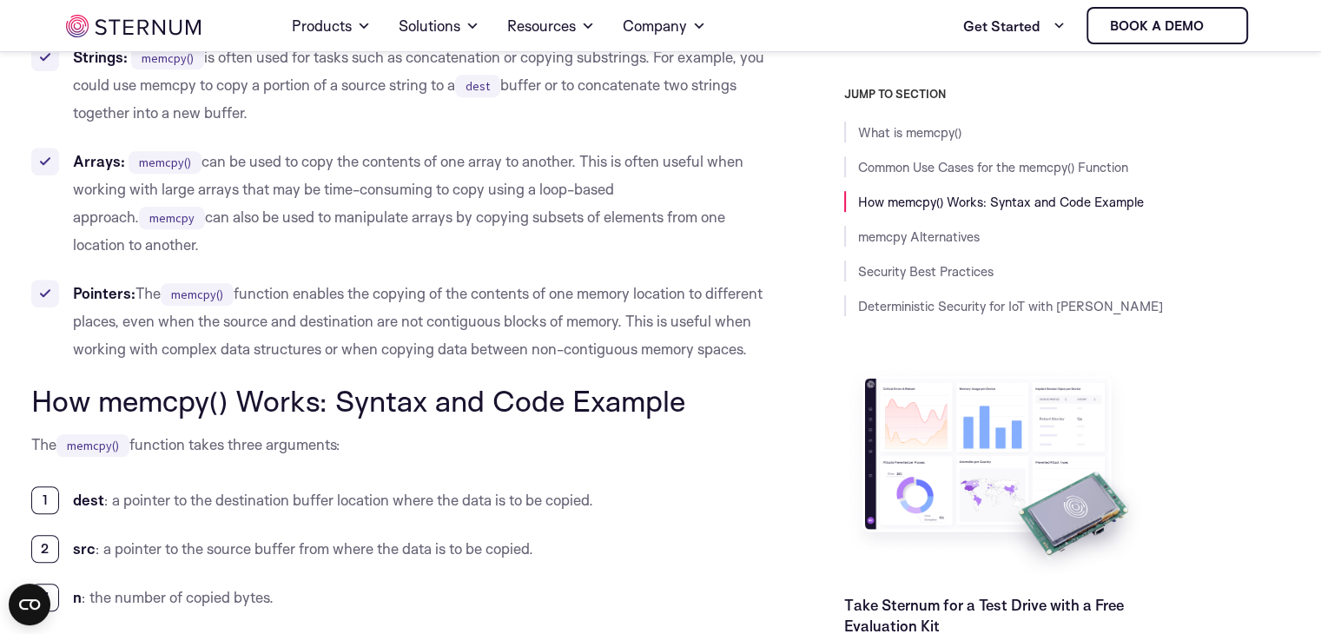
scroll to position [1088, 0]
click at [447, 319] on li "Pointers: The memcpy() function enables the copying of the contents of one memo…" at bounding box center [398, 319] width 735 height 83
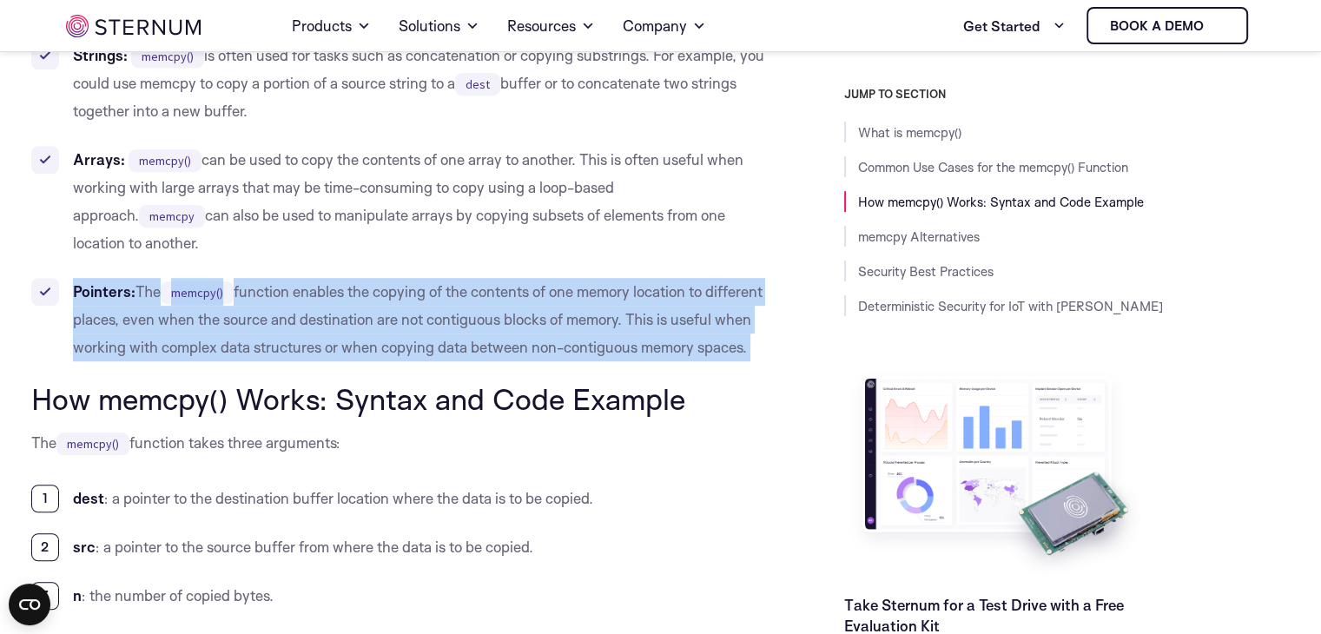
click at [447, 319] on li "Pointers: The memcpy() function enables the copying of the contents of one memo…" at bounding box center [398, 319] width 735 height 83
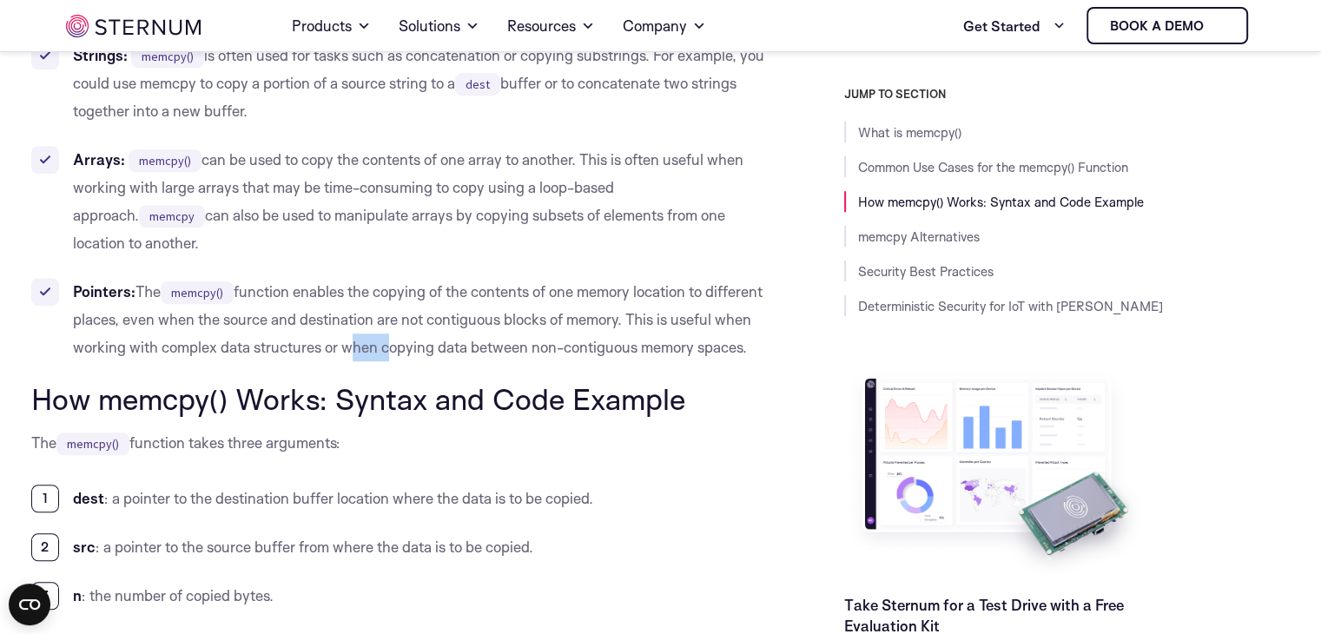
click at [447, 319] on li "Pointers: The memcpy() function enables the copying of the contents of one memo…" at bounding box center [398, 319] width 735 height 83
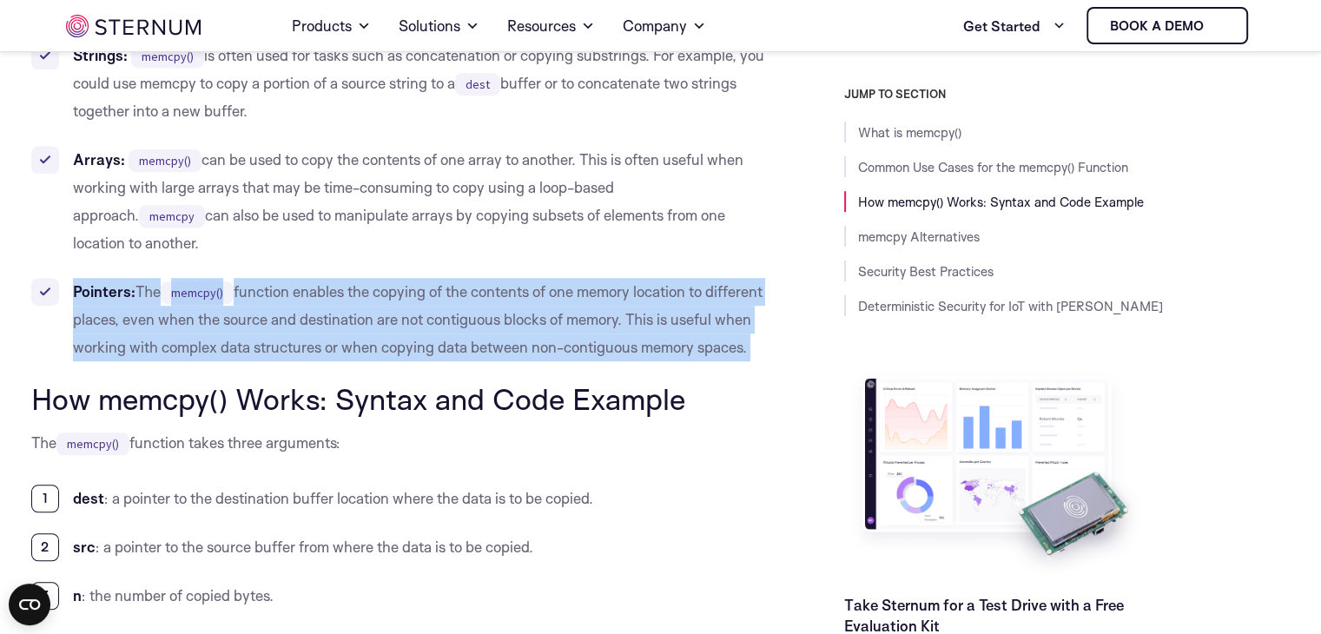
click at [447, 319] on li "Pointers: The memcpy() function enables the copying of the contents of one memo…" at bounding box center [398, 319] width 735 height 83
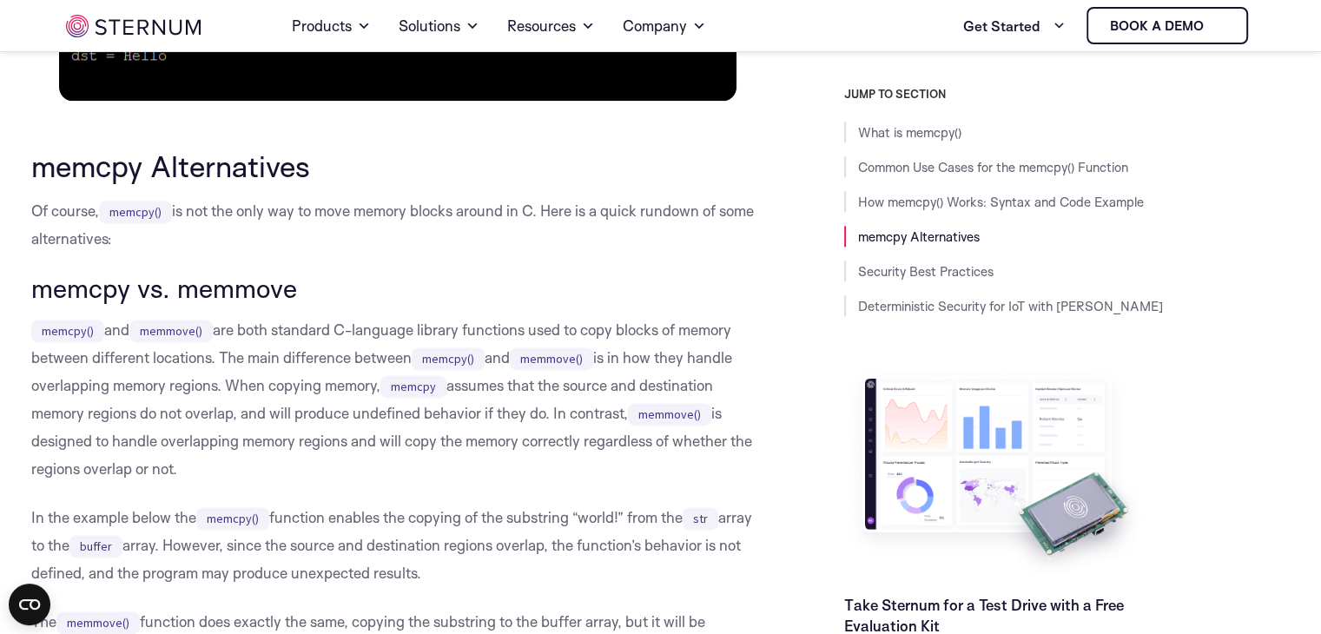
scroll to position [2325, 0]
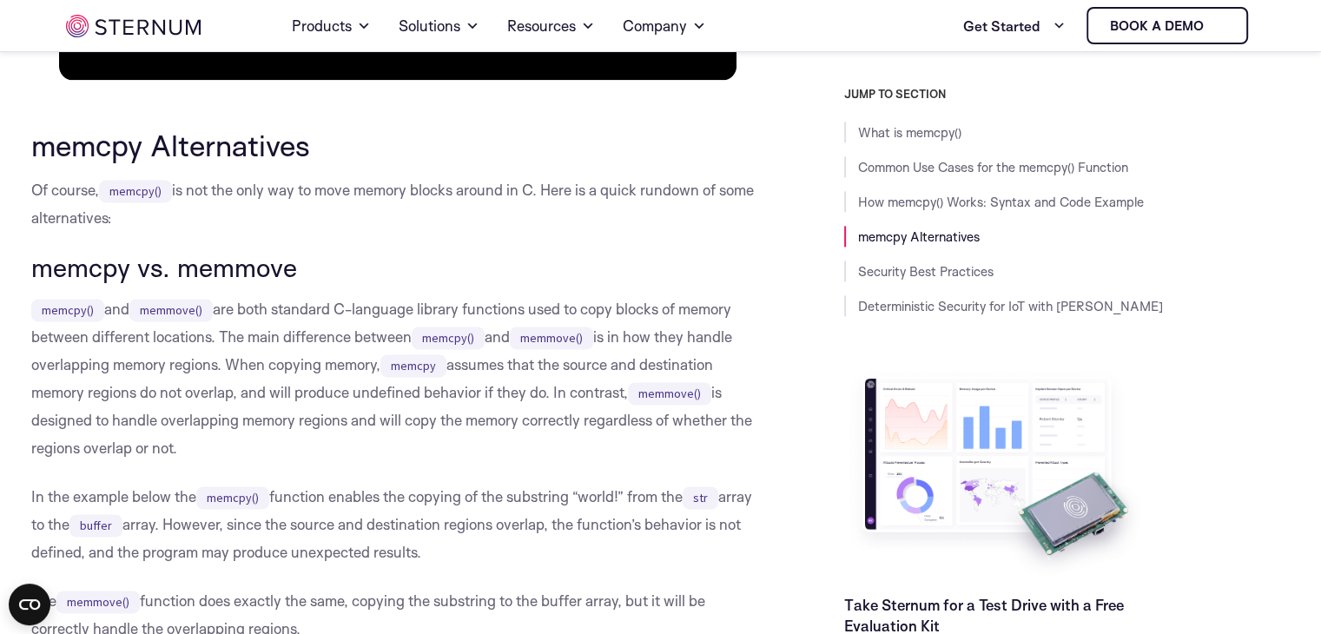
click at [311, 187] on p "Of course, memcpy() is not the only way to move memory blocks around in C. Here…" at bounding box center [398, 204] width 735 height 56
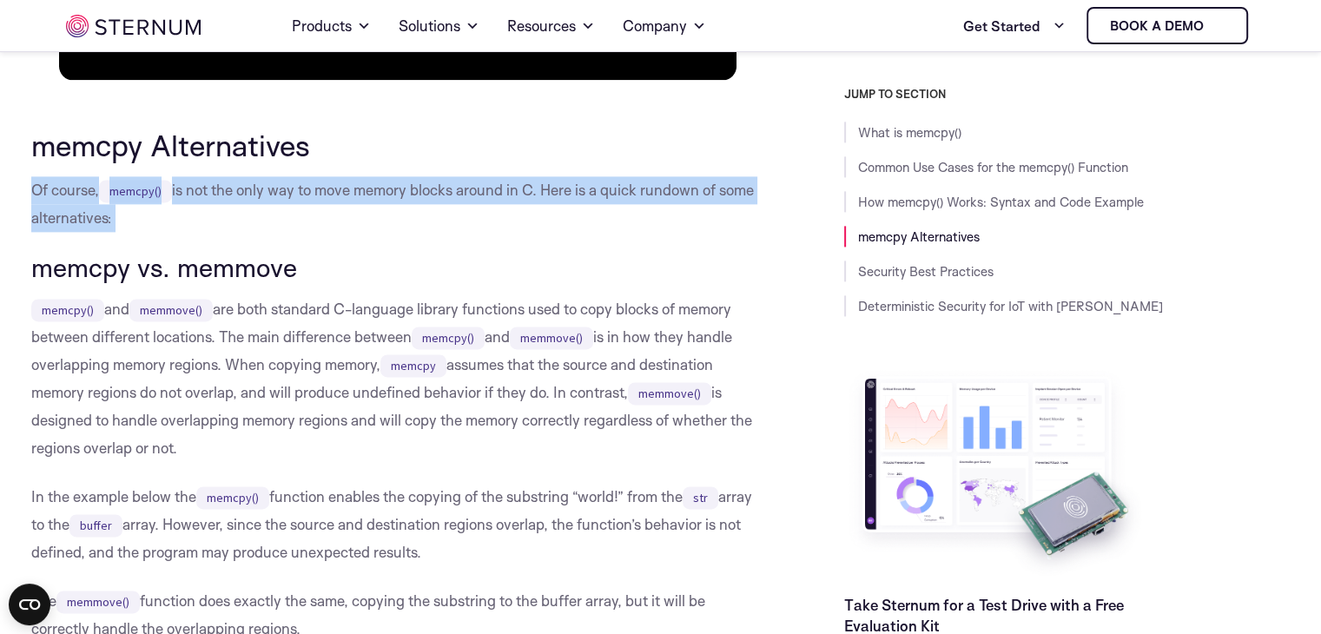
click at [311, 187] on p "Of course, memcpy() is not the only way to move memory blocks around in C. Here…" at bounding box center [398, 204] width 735 height 56
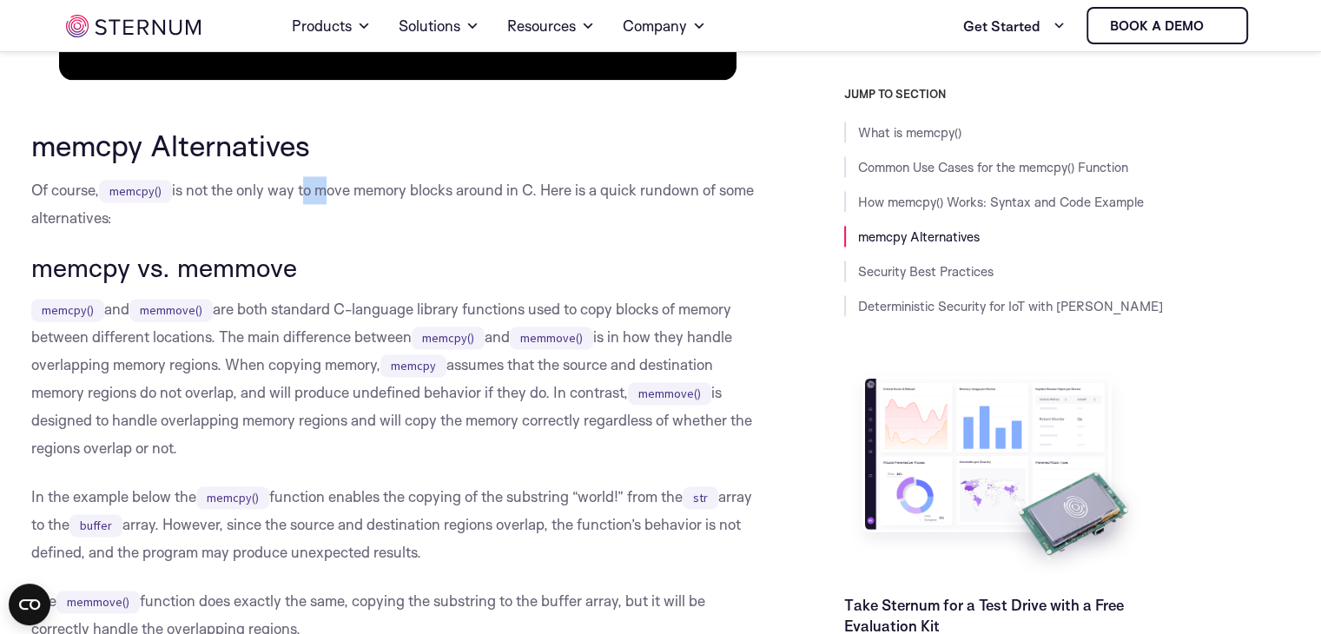
click at [311, 187] on p "Of course, memcpy() is not the only way to move memory blocks around in C. Here…" at bounding box center [398, 204] width 735 height 56
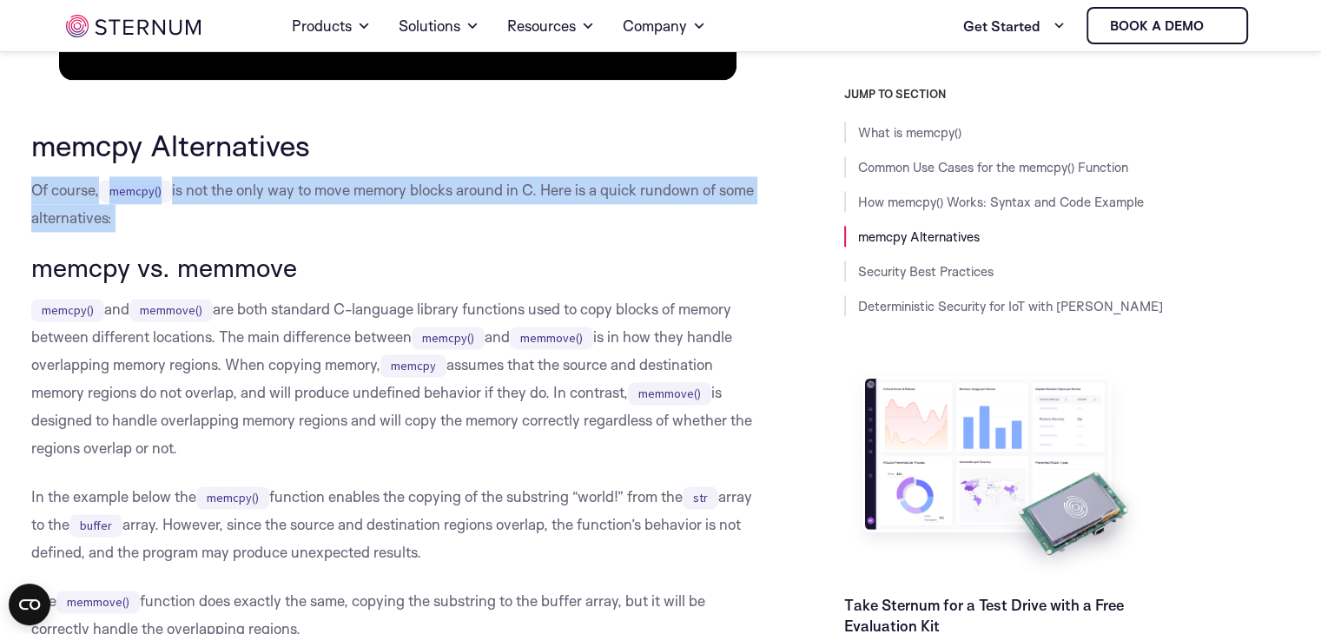
click at [311, 187] on p "Of course, memcpy() is not the only way to move memory blocks around in C. Here…" at bounding box center [398, 204] width 735 height 56
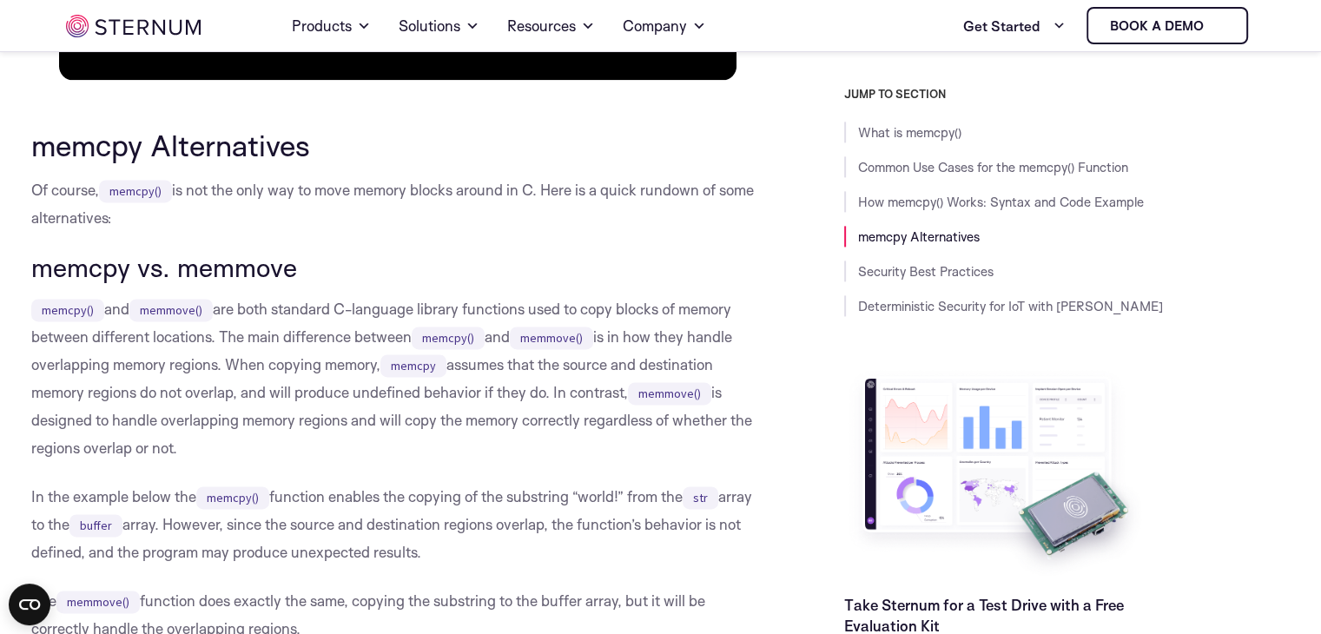
click at [309, 337] on p "memcpy() and memmove() are both standard C-language library functions used to c…" at bounding box center [398, 378] width 735 height 167
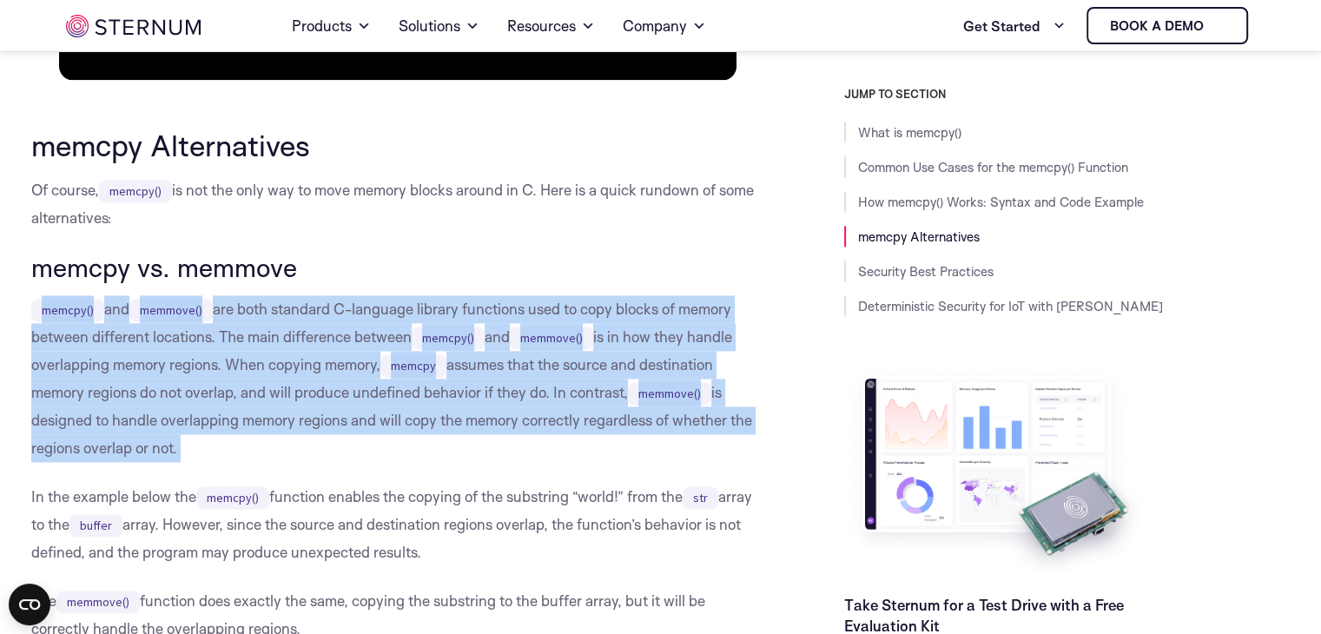
click at [309, 337] on p "memcpy() and memmove() are both standard C-language library functions used to c…" at bounding box center [398, 378] width 735 height 167
click at [306, 375] on p "memcpy() and memmove() are both standard C-language library functions used to c…" at bounding box center [398, 378] width 735 height 167
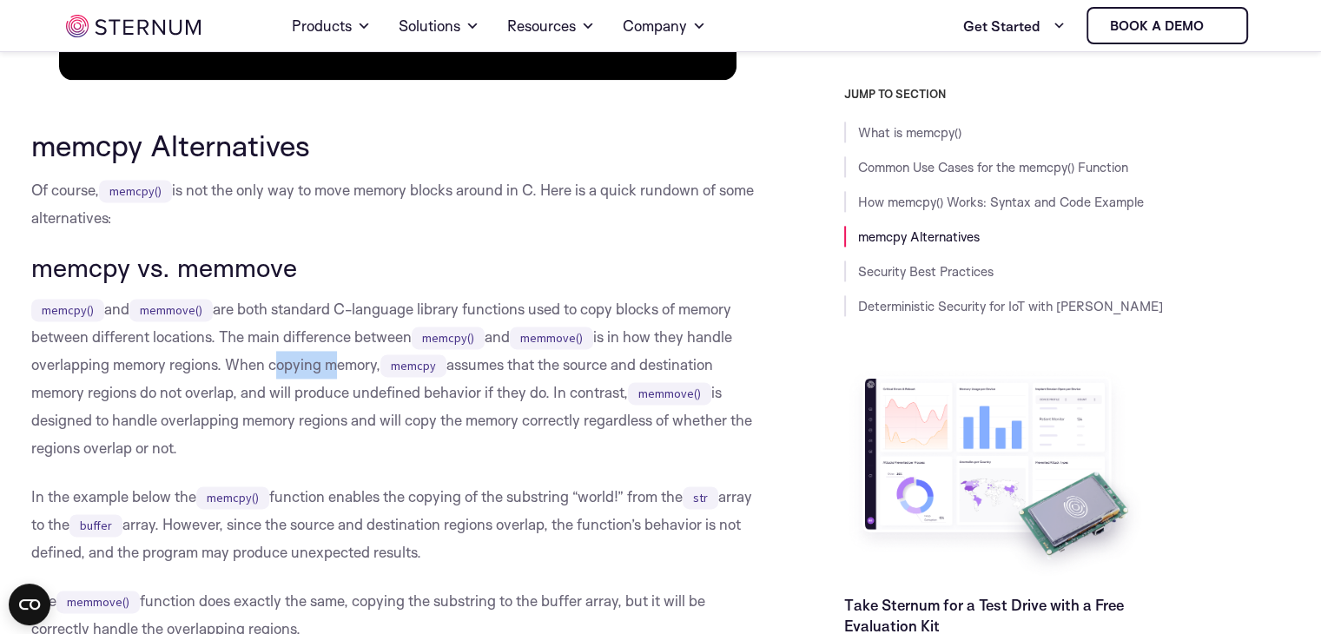
click at [306, 375] on p "memcpy() and memmove() are both standard C-language library functions used to c…" at bounding box center [398, 378] width 735 height 167
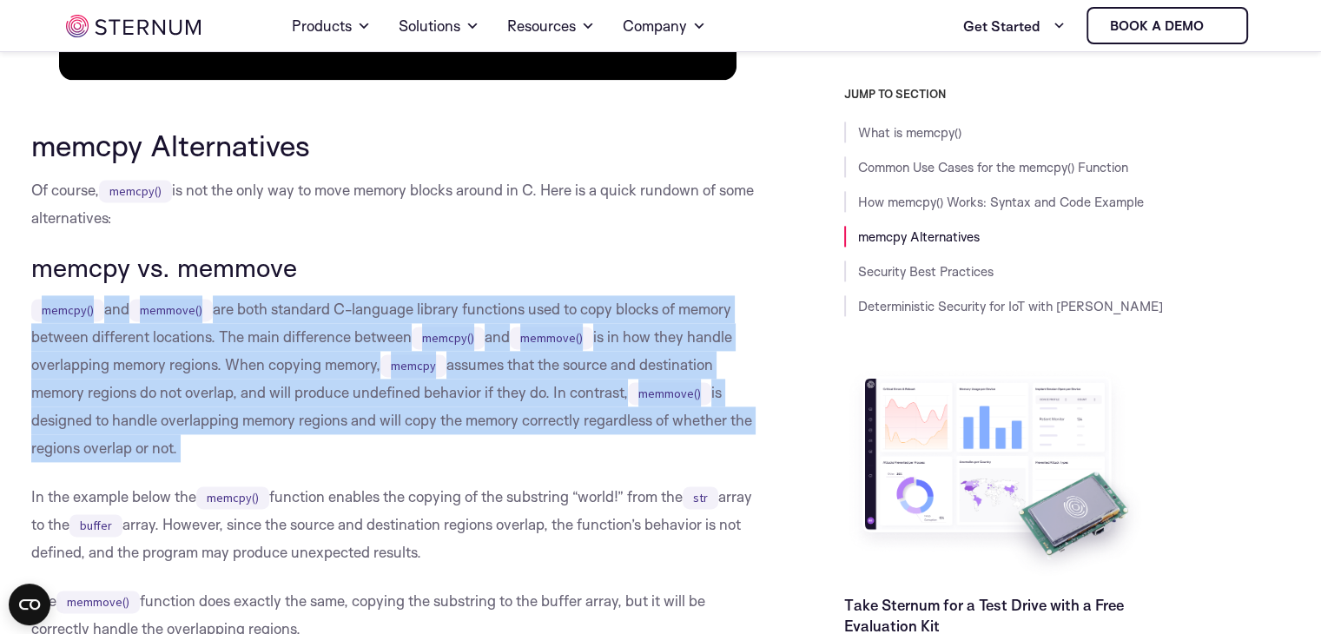
click at [306, 375] on p "memcpy() and memmove() are both standard C-language library functions used to c…" at bounding box center [398, 378] width 735 height 167
click at [286, 414] on p "memcpy() and memmove() are both standard C-language library functions used to c…" at bounding box center [398, 378] width 735 height 167
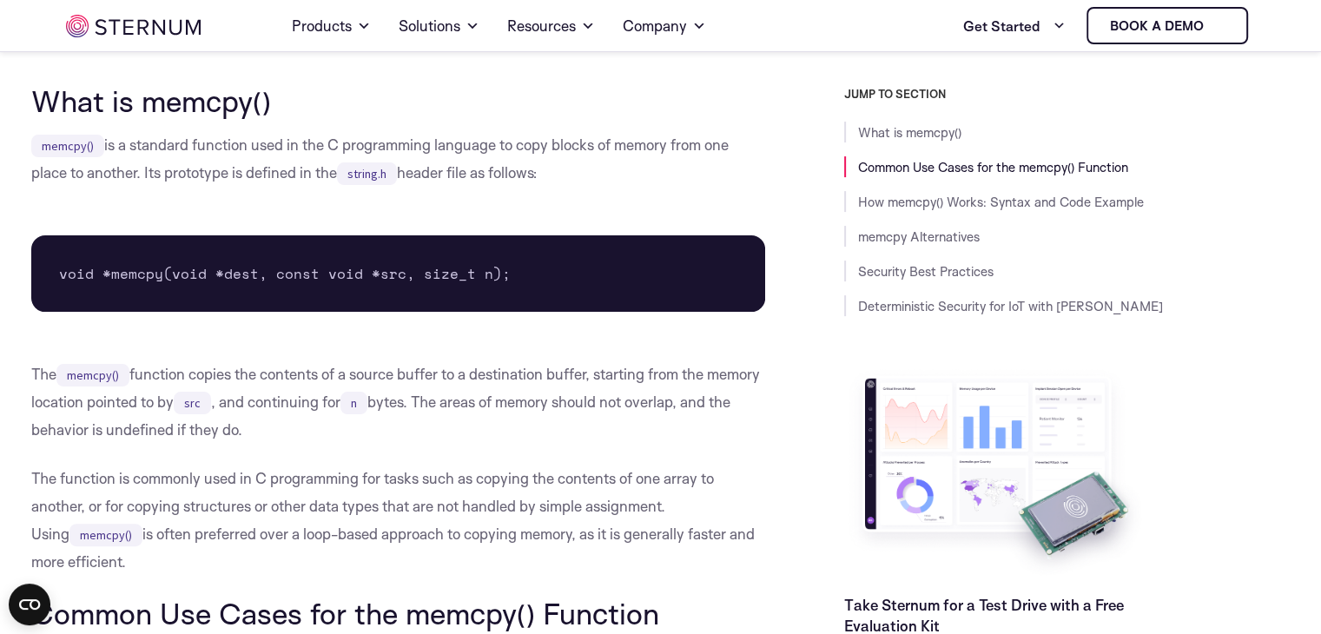
scroll to position [397, 0]
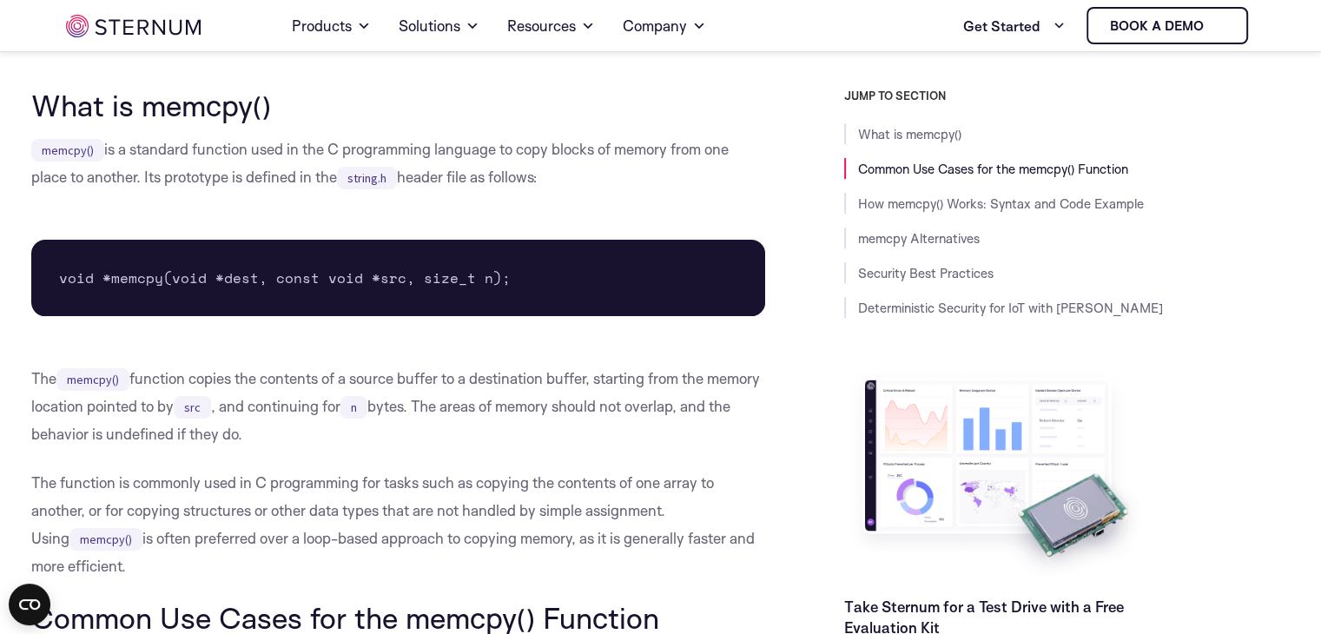
click at [390, 279] on pre "void *memcpy(void *dest, const void *src, size_t n);" at bounding box center [398, 278] width 735 height 76
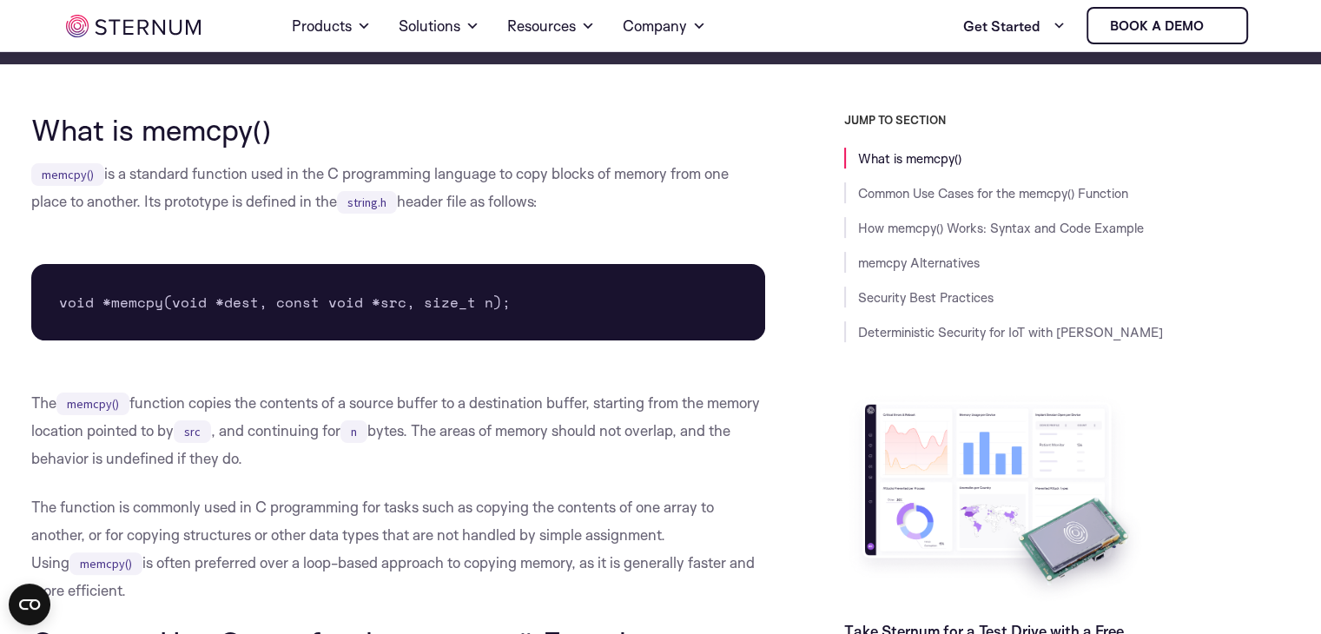
scroll to position [378, 0]
